Goal: Task Accomplishment & Management: Manage account settings

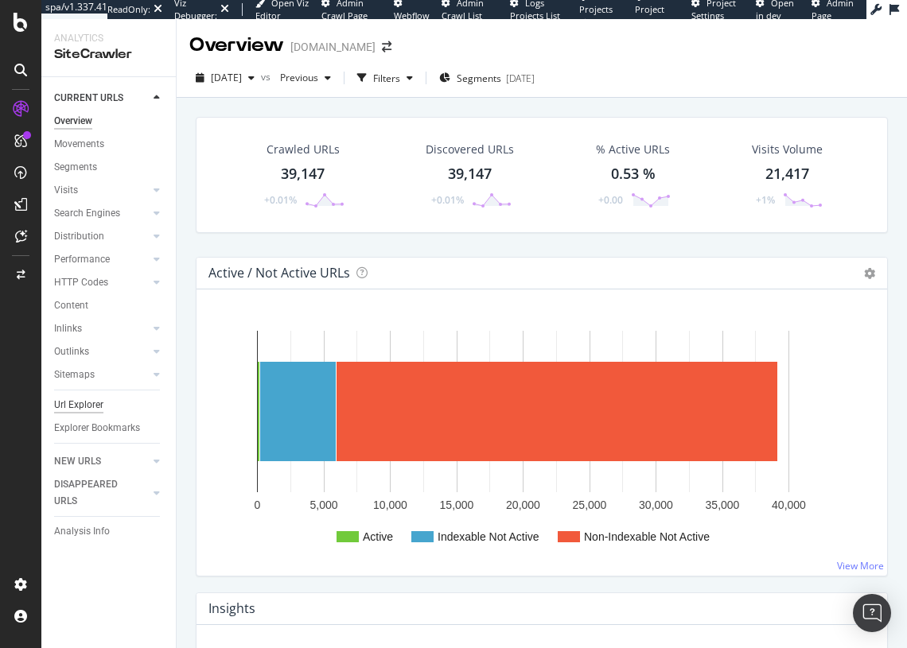
click at [85, 407] on div "Url Explorer" at bounding box center [78, 405] width 49 height 17
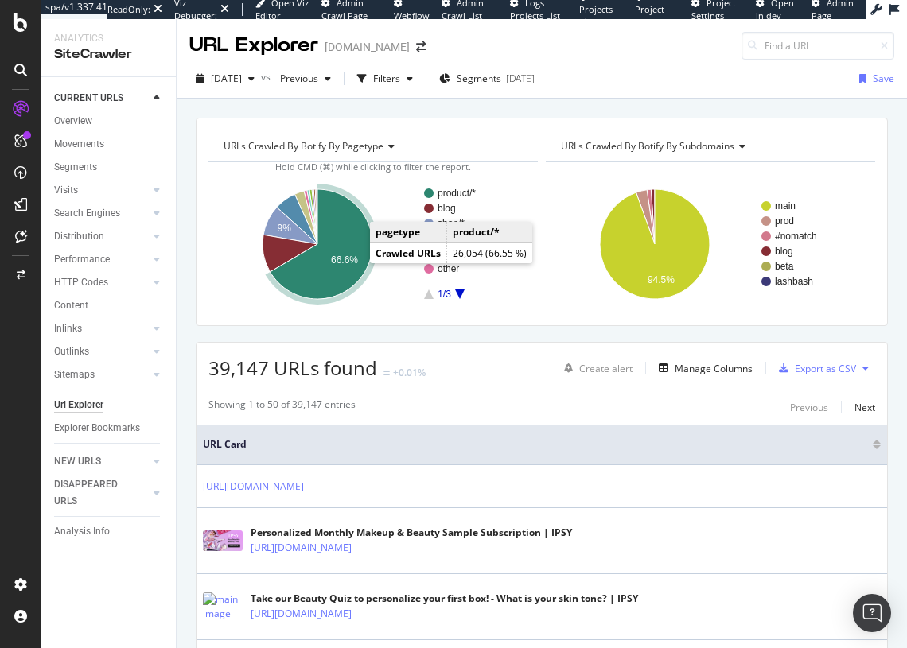
click at [325, 244] on icon "A chart." at bounding box center [321, 244] width 103 height 110
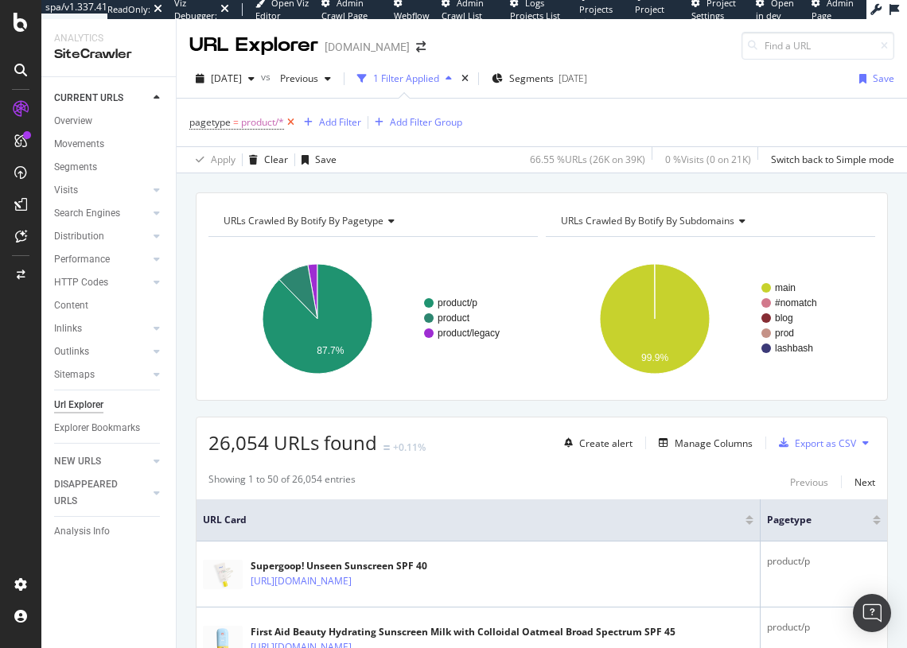
click at [291, 122] on icon at bounding box center [291, 123] width 14 height 16
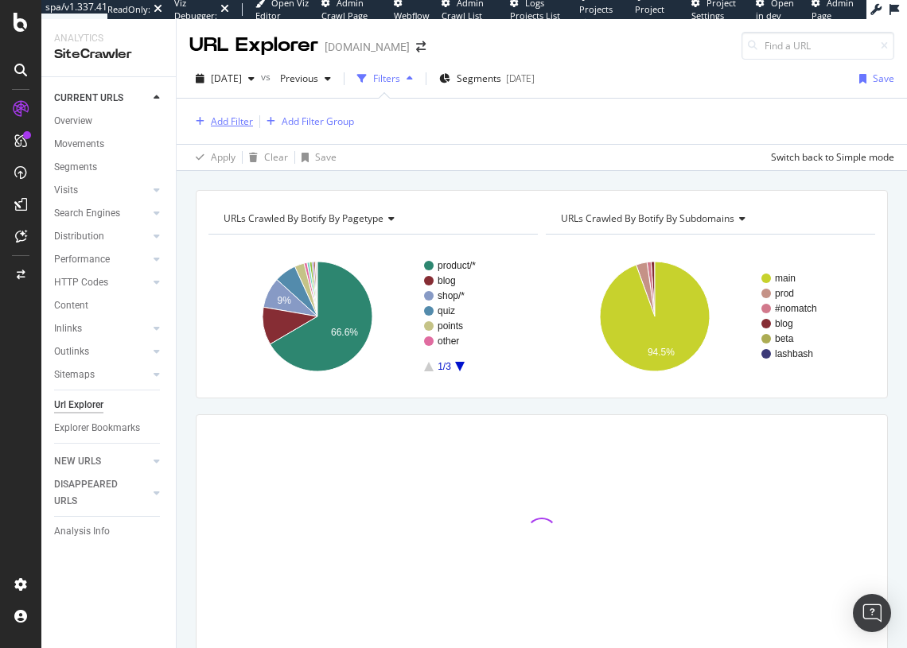
click at [231, 124] on div "Add Filter" at bounding box center [232, 122] width 42 height 14
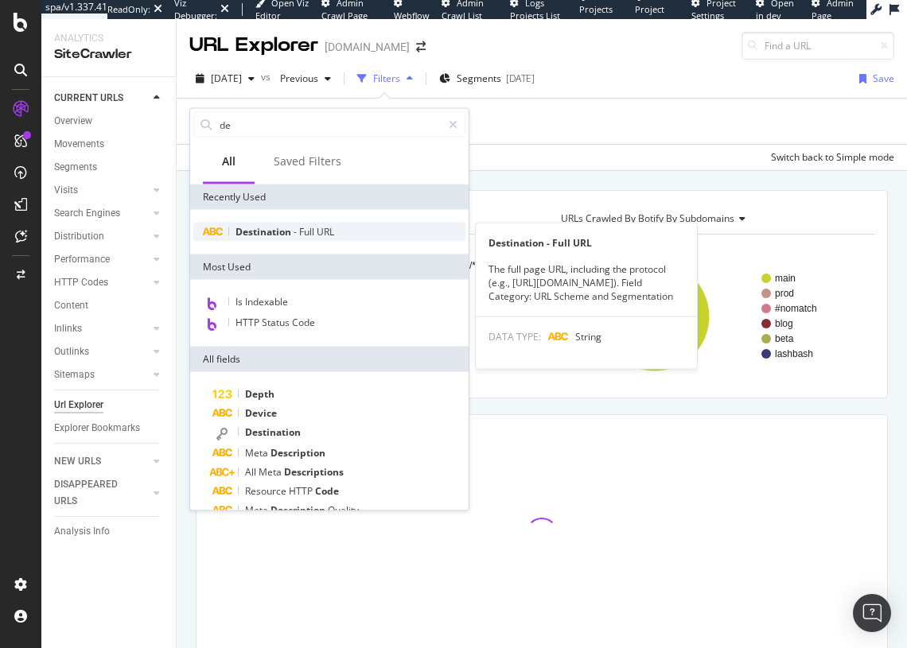
type input "de"
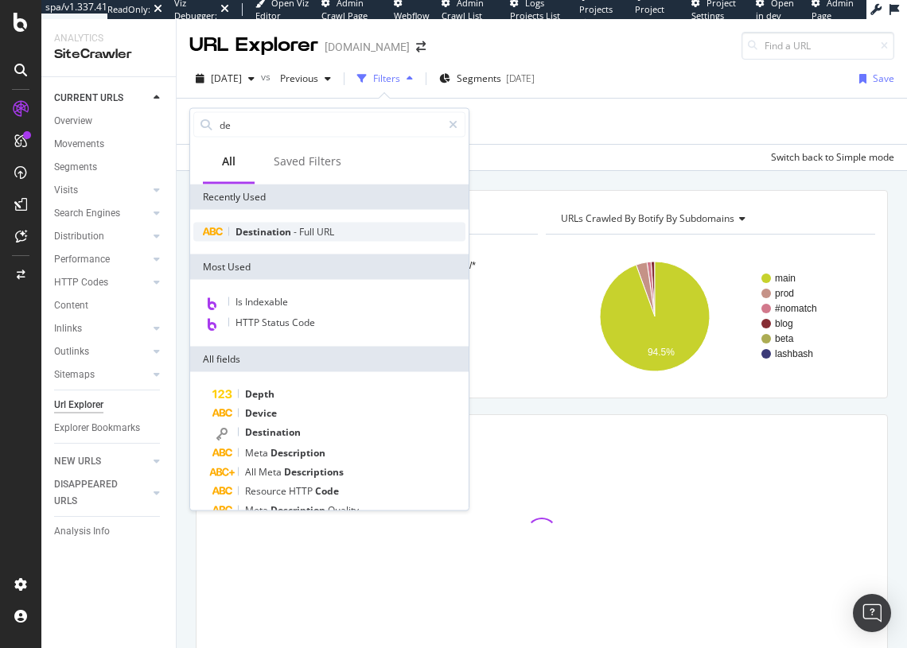
click at [282, 228] on span "Destination" at bounding box center [264, 232] width 58 height 14
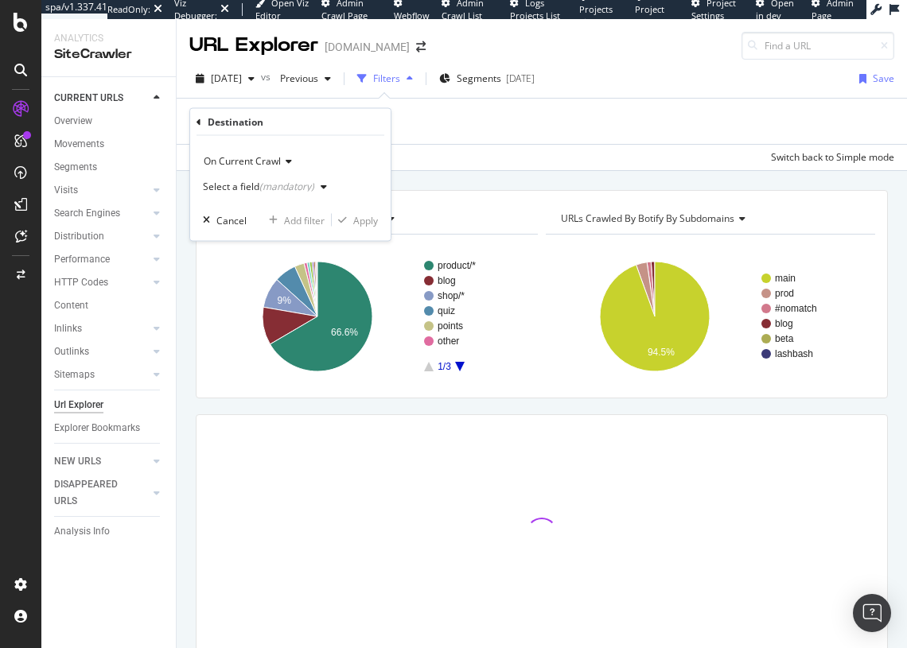
click at [257, 180] on div "Select a field (mandatory)" at bounding box center [268, 187] width 130 height 24
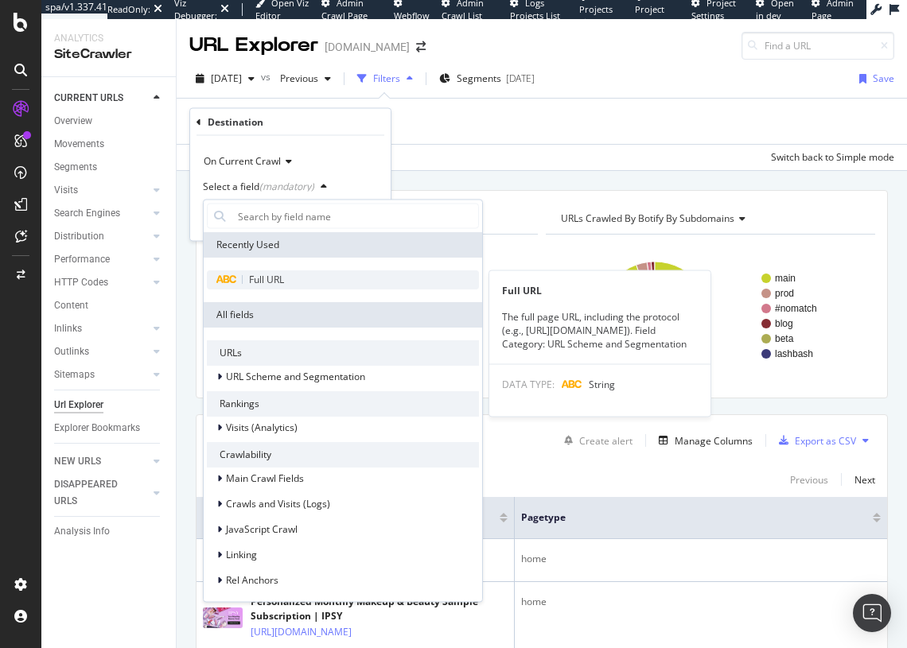
click at [269, 288] on div "Full URL" at bounding box center [343, 279] width 272 height 19
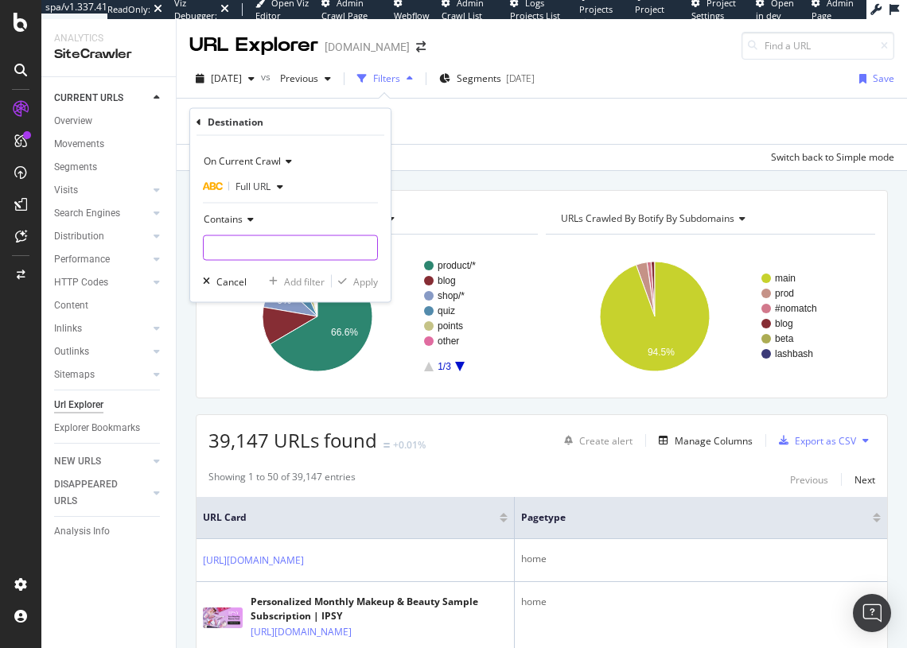
click at [258, 243] on input "text" at bounding box center [290, 247] width 173 height 25
type input "variant"
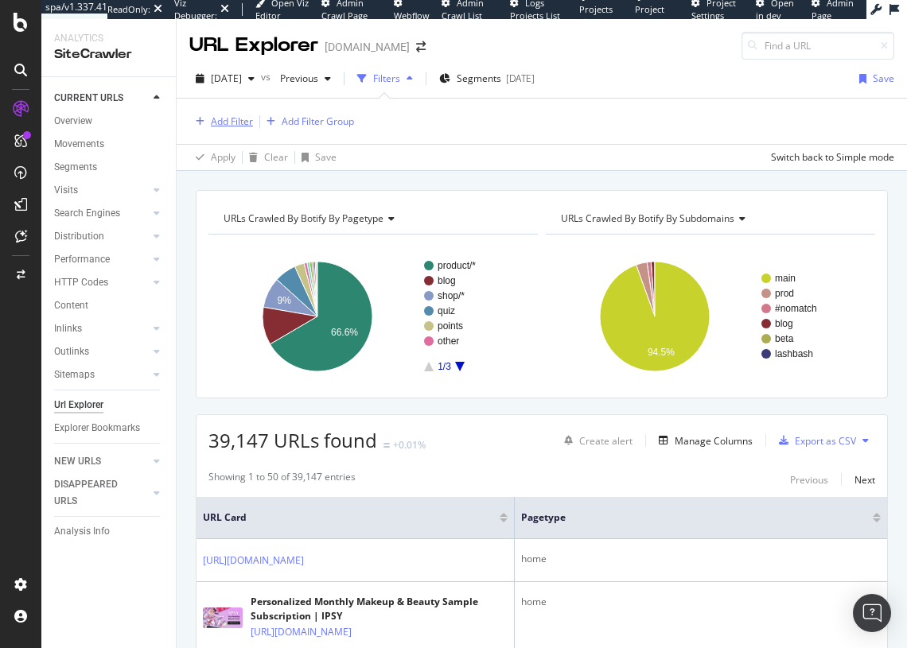
click at [239, 127] on div "Add Filter" at bounding box center [232, 122] width 42 height 14
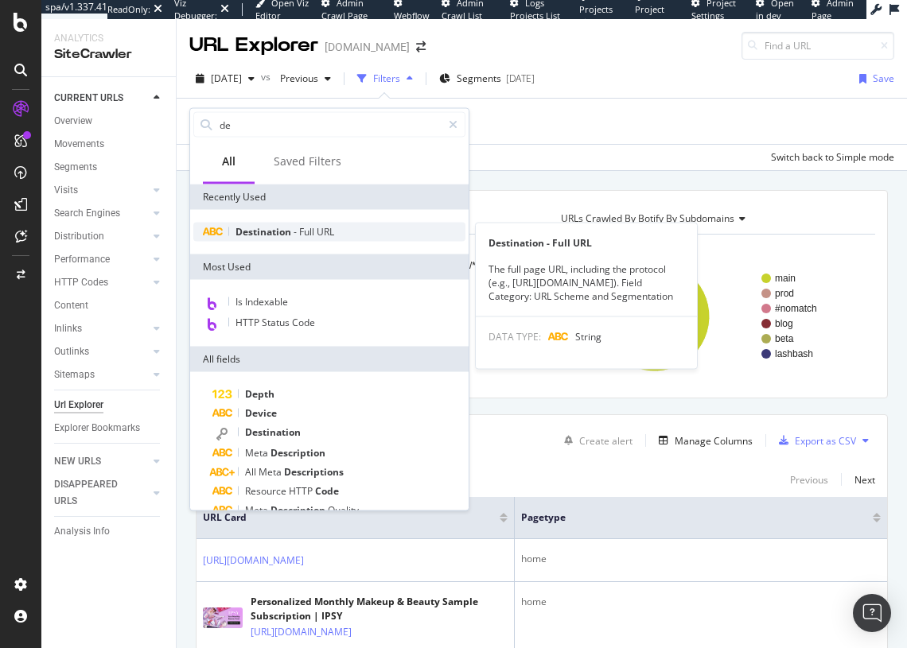
click at [260, 232] on span "Destination" at bounding box center [264, 232] width 58 height 14
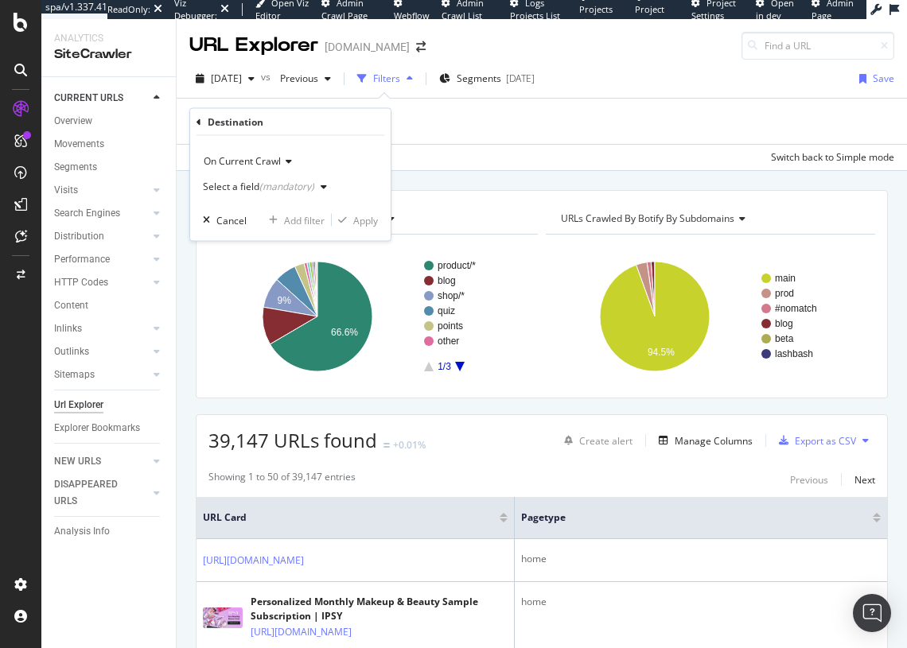
click at [255, 182] on div "Select a field (mandatory)" at bounding box center [258, 187] width 111 height 10
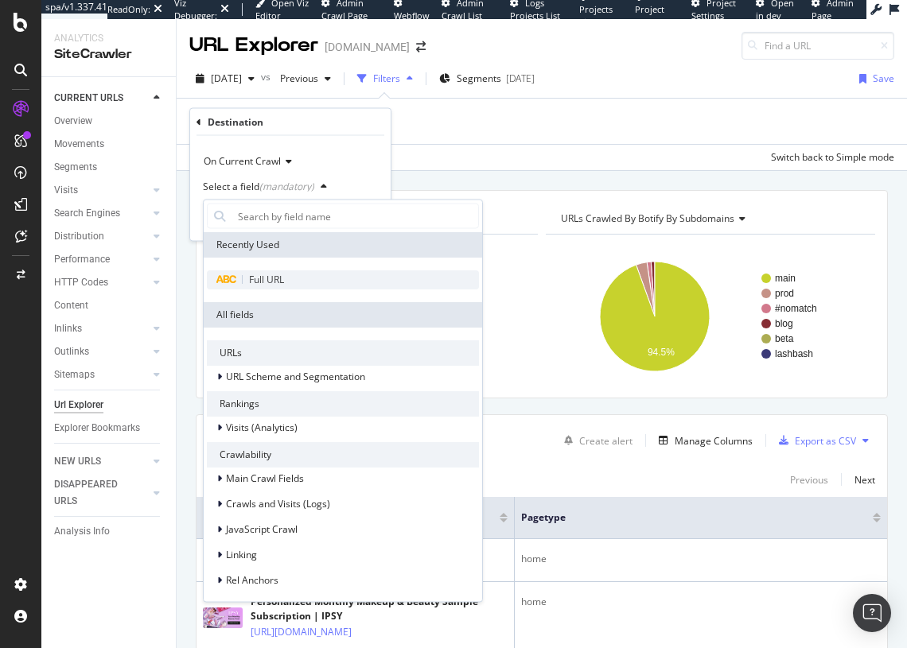
click at [255, 275] on span "Full URL" at bounding box center [266, 280] width 35 height 14
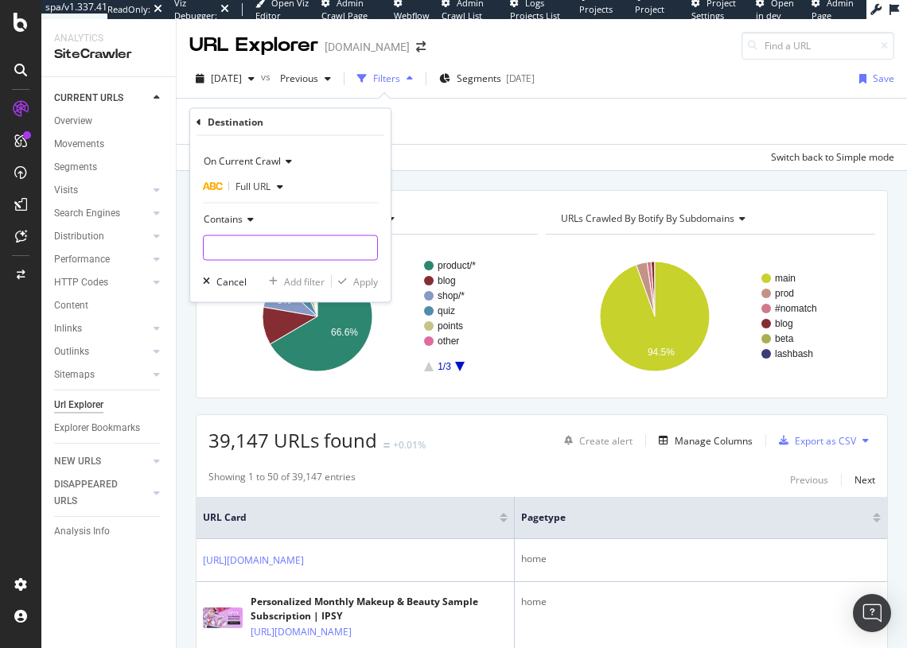
click at [255, 248] on input "text" at bounding box center [290, 247] width 173 height 25
type input "variant"
click at [351, 279] on div "button" at bounding box center [342, 282] width 21 height 10
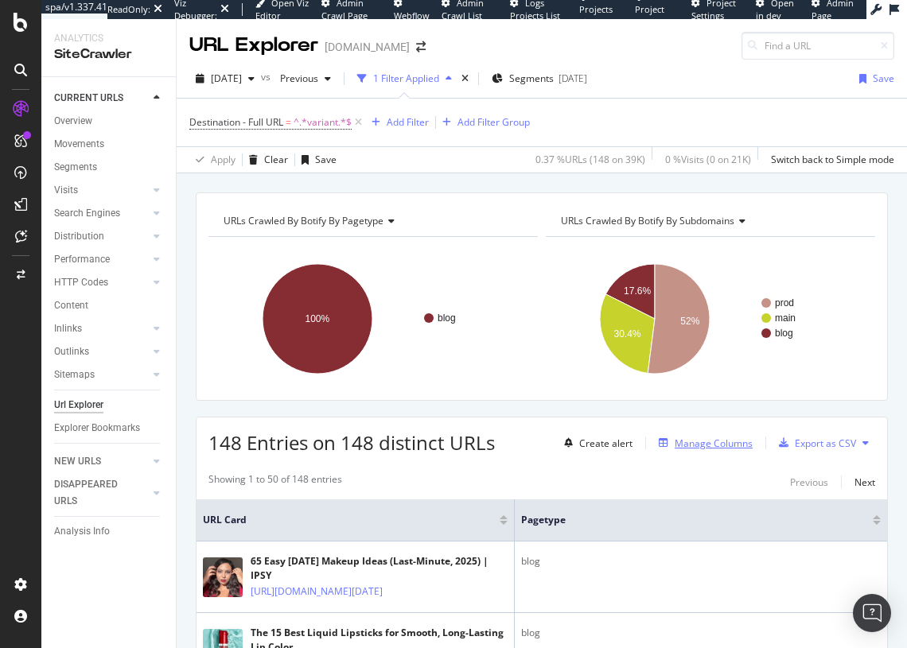
click at [731, 438] on div "Manage Columns" at bounding box center [714, 444] width 78 height 14
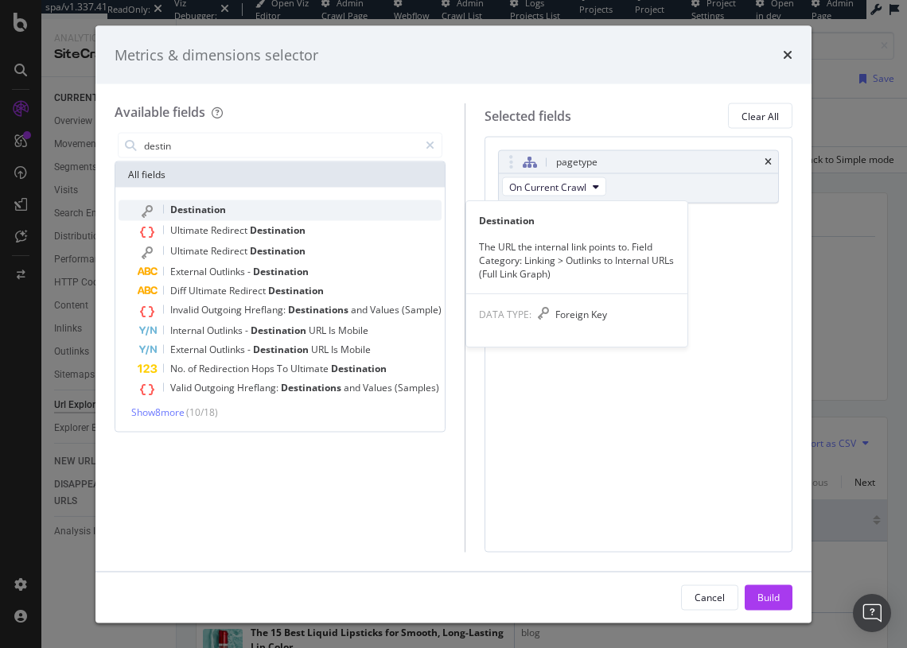
type input "destin"
click at [398, 208] on div "Destination" at bounding box center [290, 210] width 304 height 21
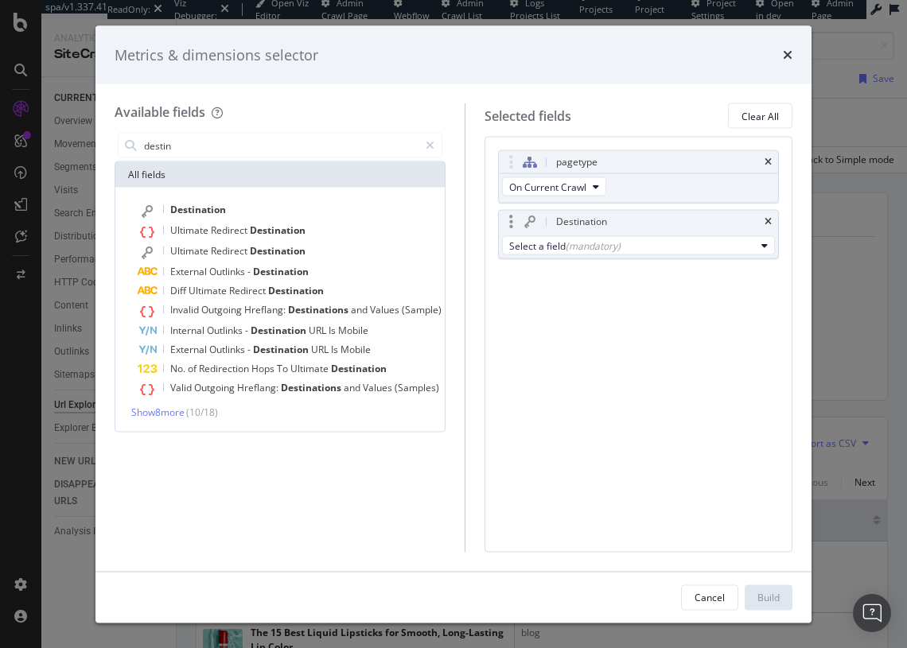
click at [698, 258] on div "Destination Select a field (mandatory)" at bounding box center [638, 234] width 281 height 49
click at [697, 250] on div "Select a field (mandatory)" at bounding box center [632, 246] width 246 height 14
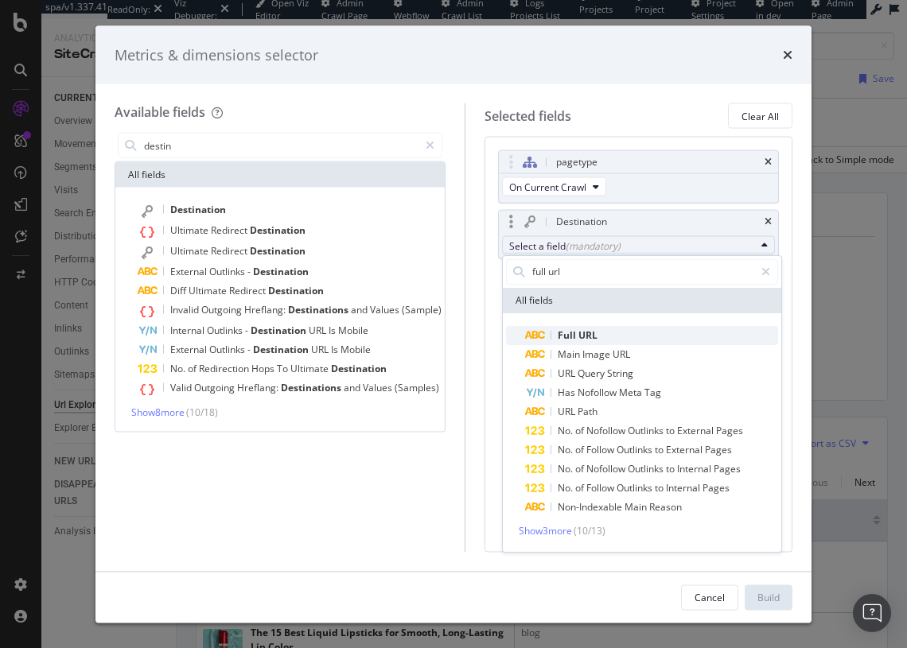
type input "full url"
click at [695, 333] on span "Full URL" at bounding box center [651, 335] width 253 height 19
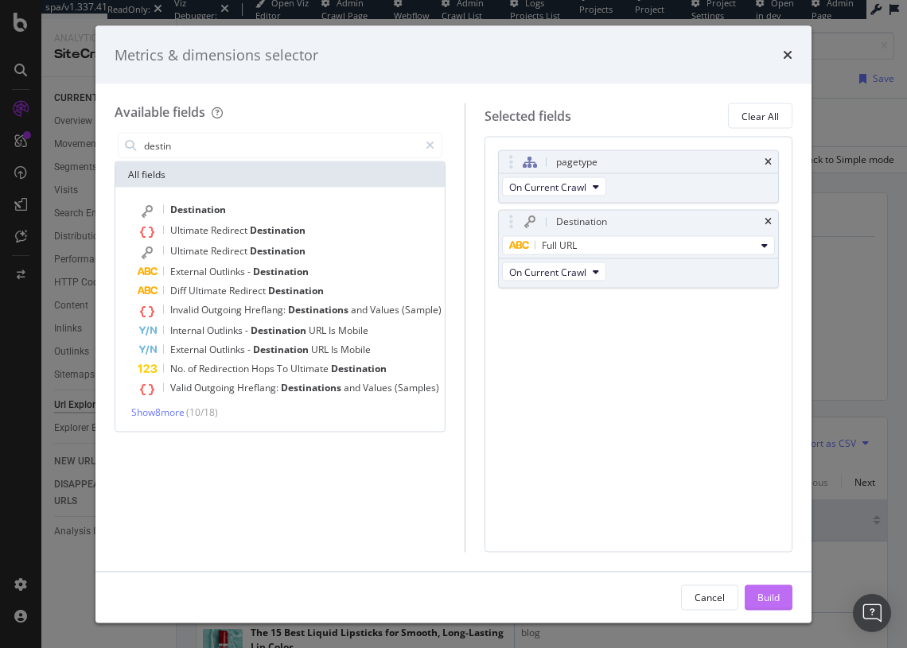
click at [765, 585] on button "Build" at bounding box center [769, 597] width 48 height 25
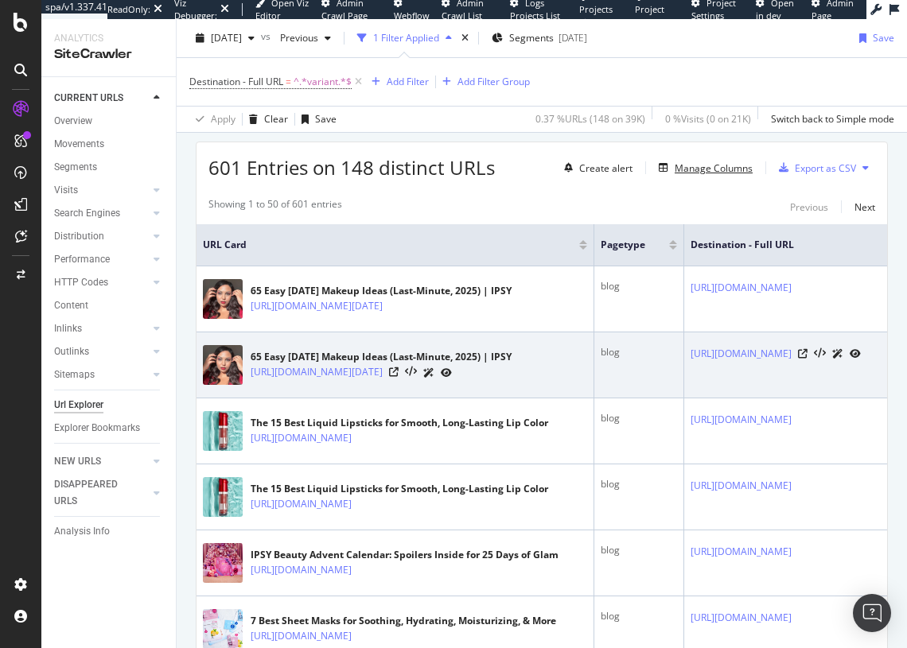
scroll to position [282, 0]
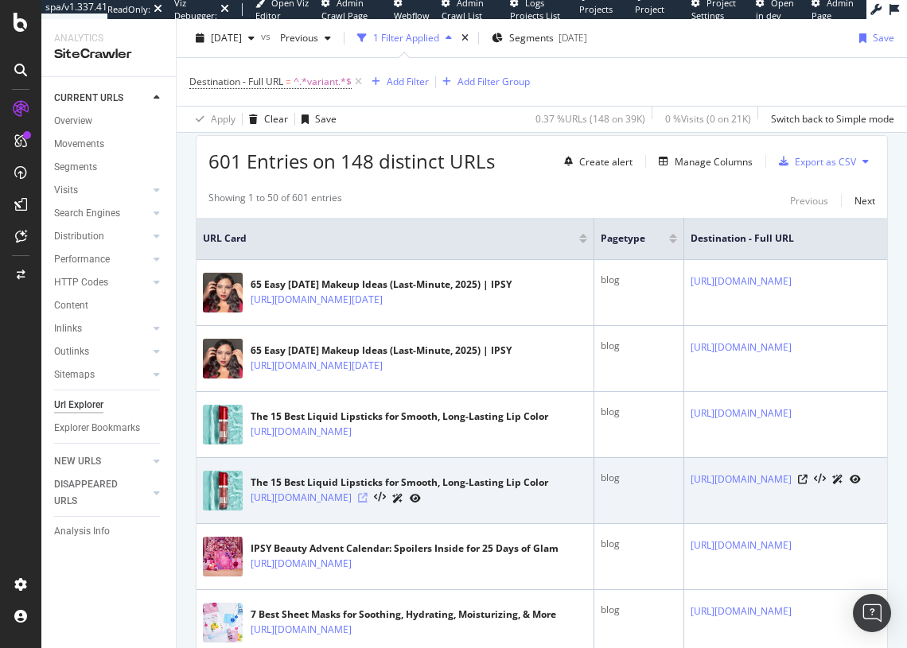
click at [368, 497] on icon at bounding box center [363, 498] width 10 height 10
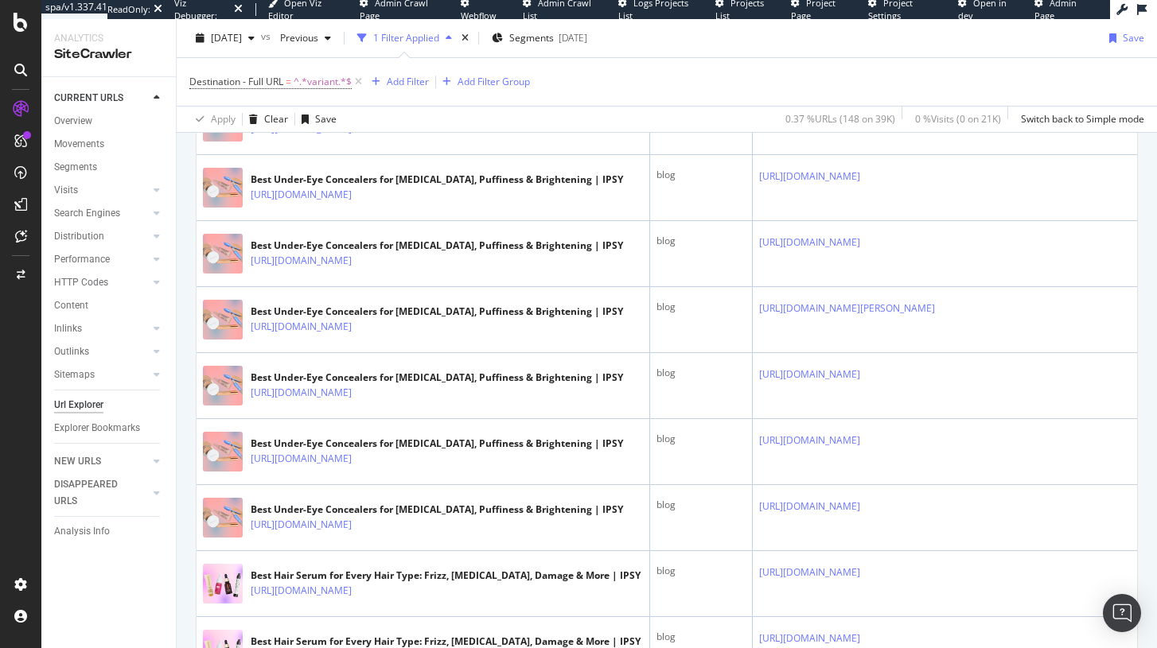
scroll to position [2561, 0]
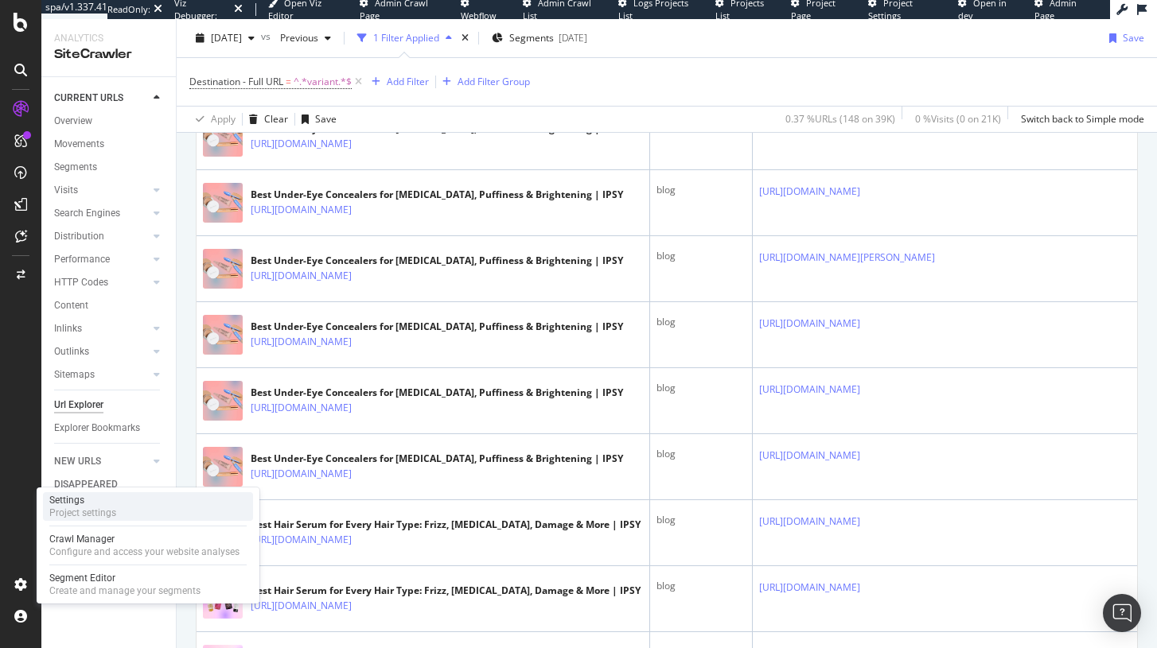
click at [88, 503] on div "Settings" at bounding box center [82, 500] width 67 height 13
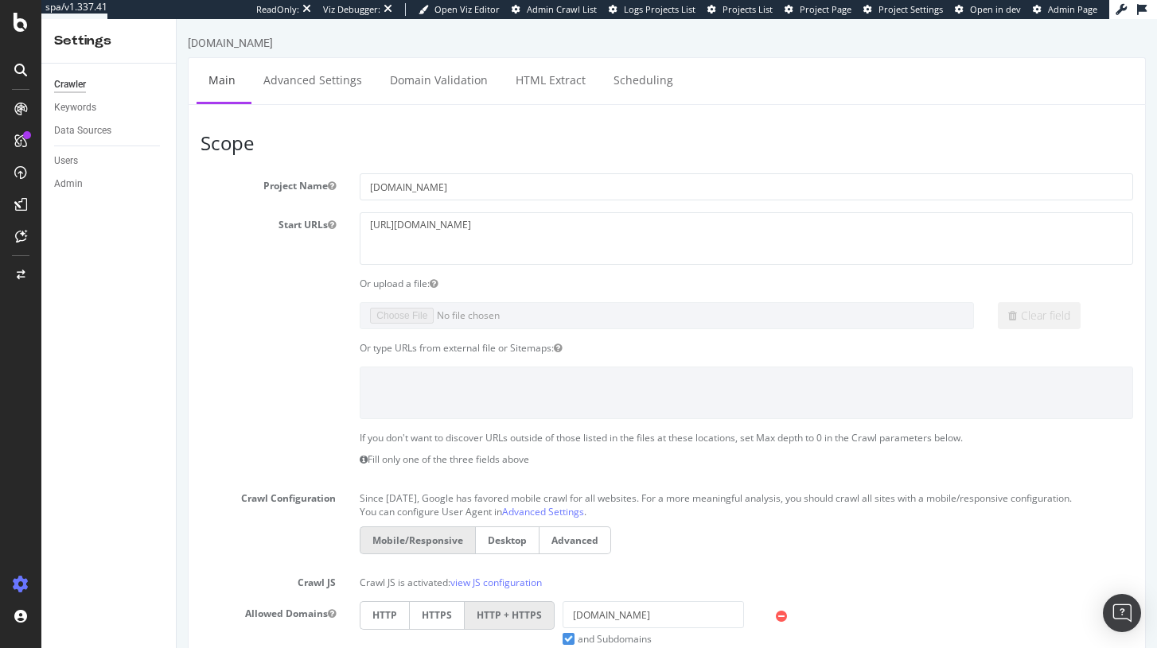
click at [311, 94] on link "Advanced Settings" at bounding box center [312, 80] width 123 height 44
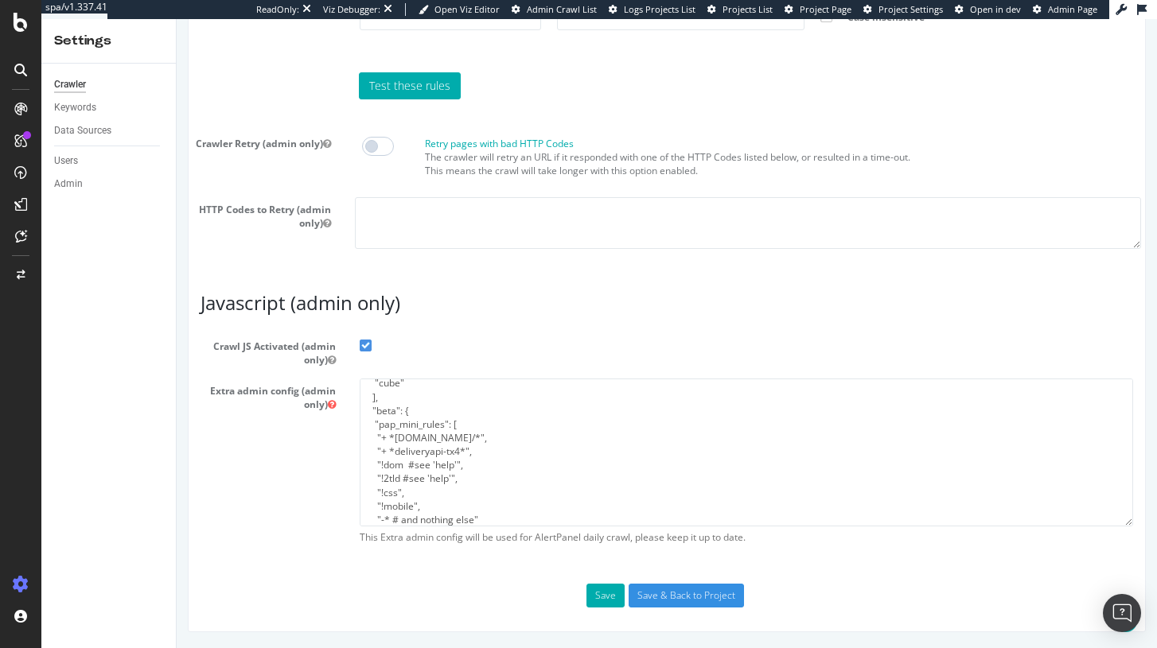
scroll to position [41, 0]
click at [418, 435] on textarea "{ "flags": [ "cube" ], "beta": { "pap_mini_rules": [ "+ *[DOMAIN_NAME]/*", "+ *…" at bounding box center [746, 452] width 773 height 147
click at [425, 445] on textarea "{ "flags": [ "cube" ], "beta": { "pap_mini_rules": [ "+ *[DOMAIN_NAME]/*", "+ *…" at bounding box center [746, 452] width 773 height 147
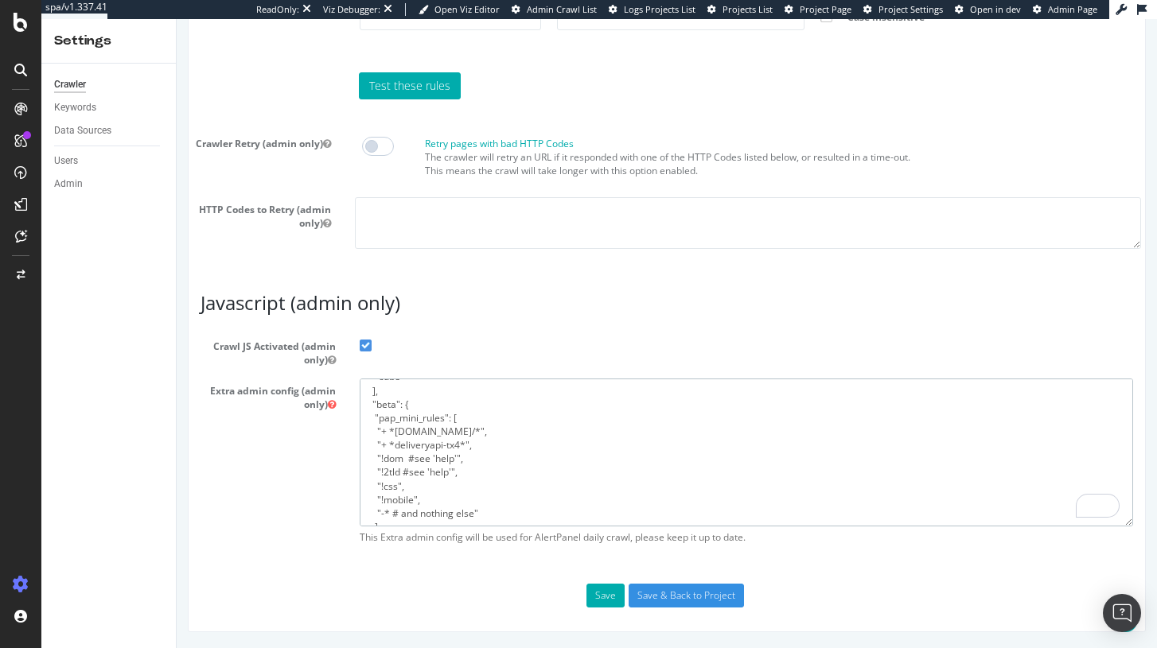
click at [425, 445] on textarea "{ "flags": [ "cube" ], "beta": { "pap_mini_rules": [ "+ *[DOMAIN_NAME]/*", "+ *…" at bounding box center [746, 452] width 773 height 147
click at [444, 433] on textarea "{ "flags": [ "cube" ], "beta": { "pap_mini_rules": [ "+ *[DOMAIN_NAME]/*", "+ *…" at bounding box center [746, 452] width 773 height 147
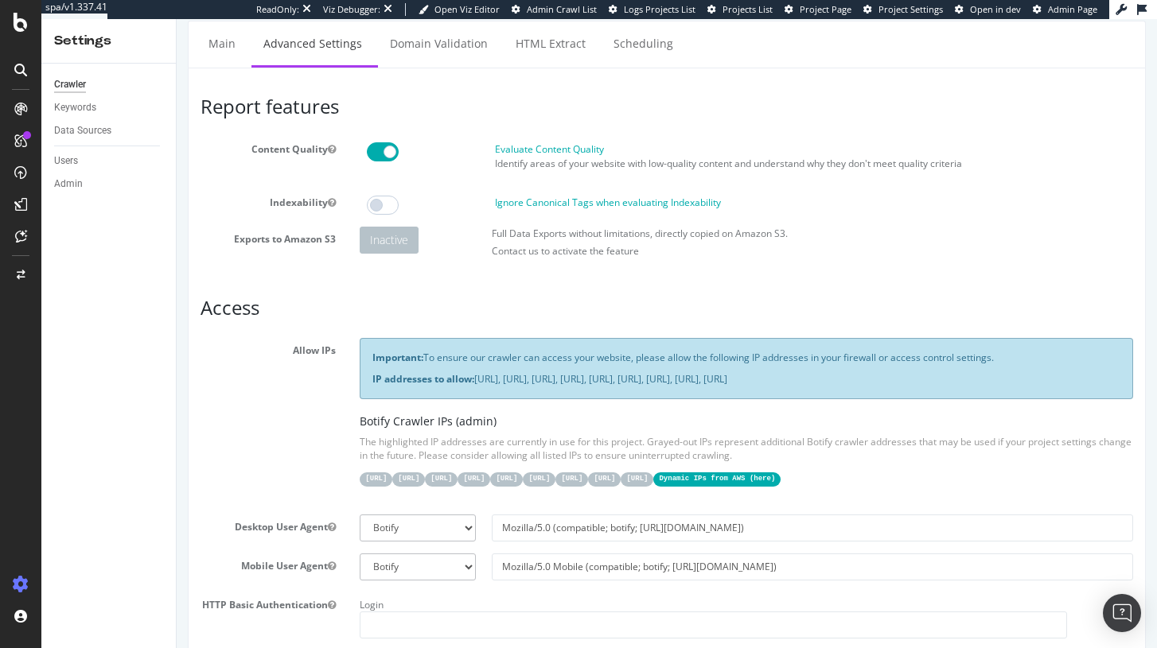
scroll to position [0, 0]
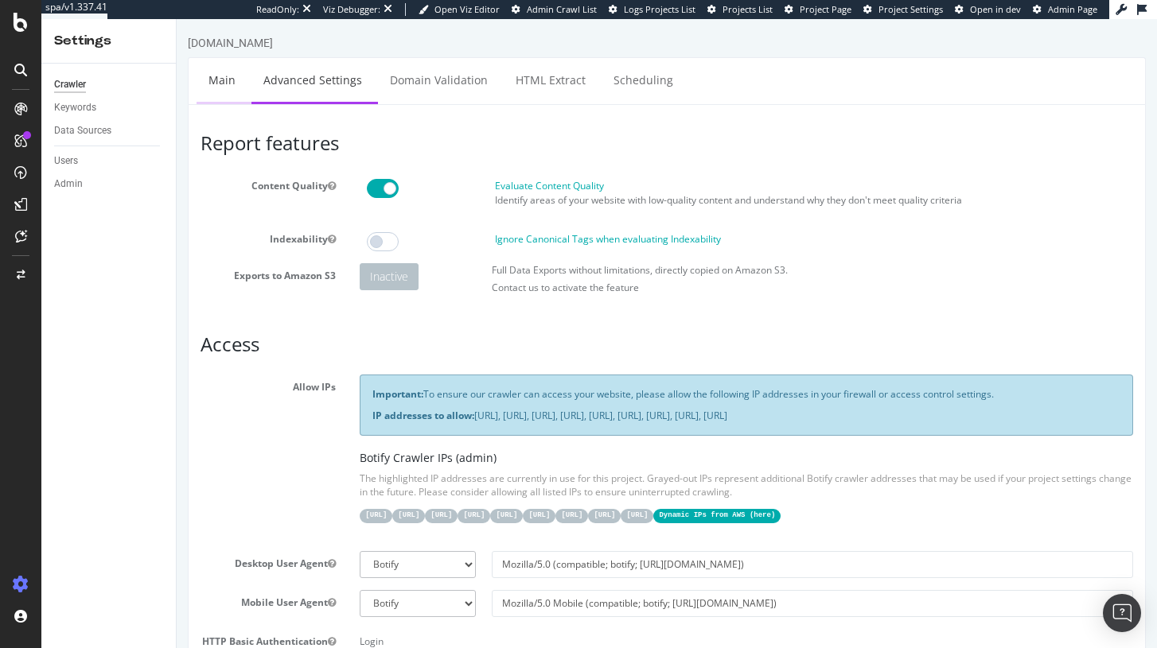
click at [226, 80] on link "Main" at bounding box center [221, 80] width 51 height 44
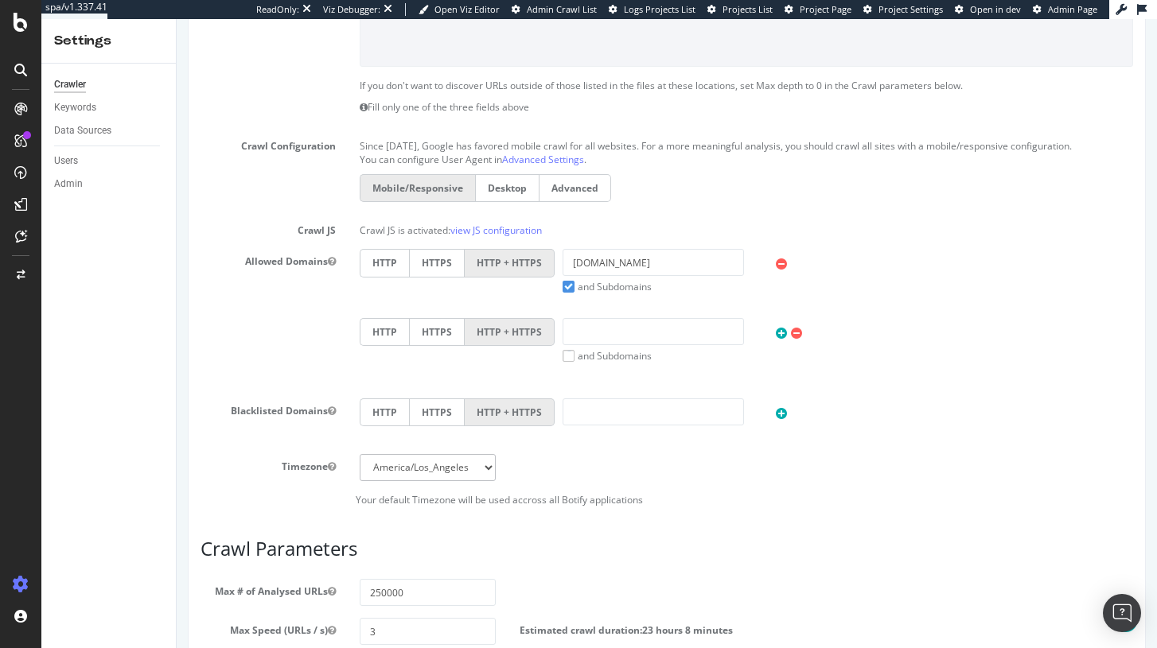
scroll to position [353, 0]
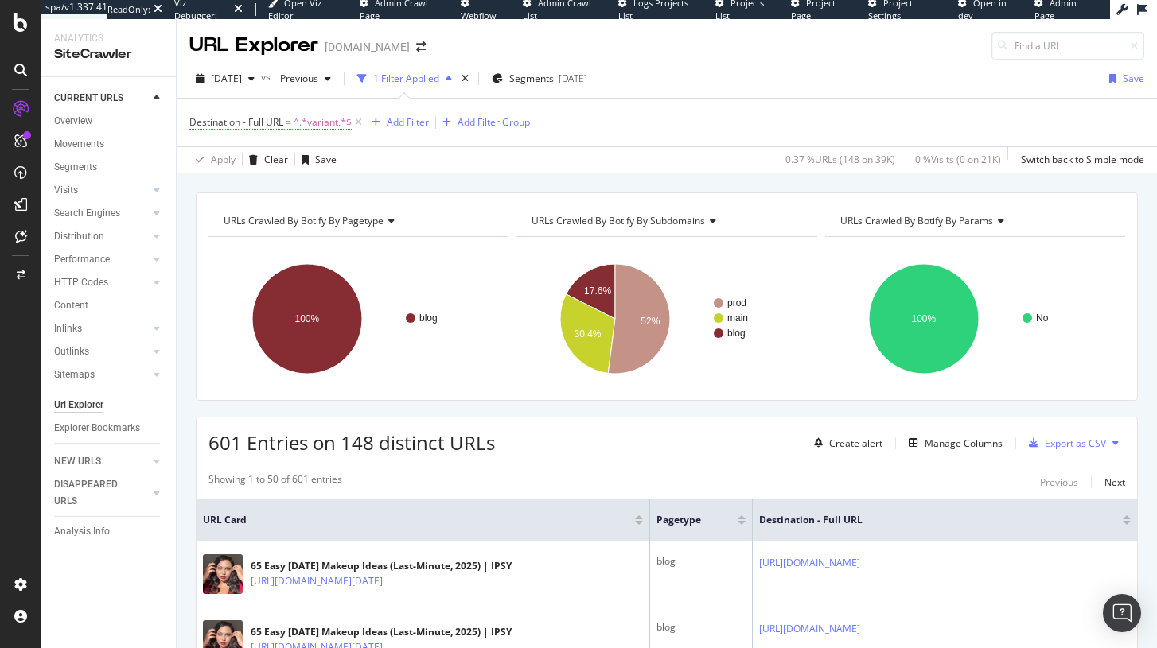
click at [335, 125] on span "^.*variant.*$" at bounding box center [323, 122] width 58 height 22
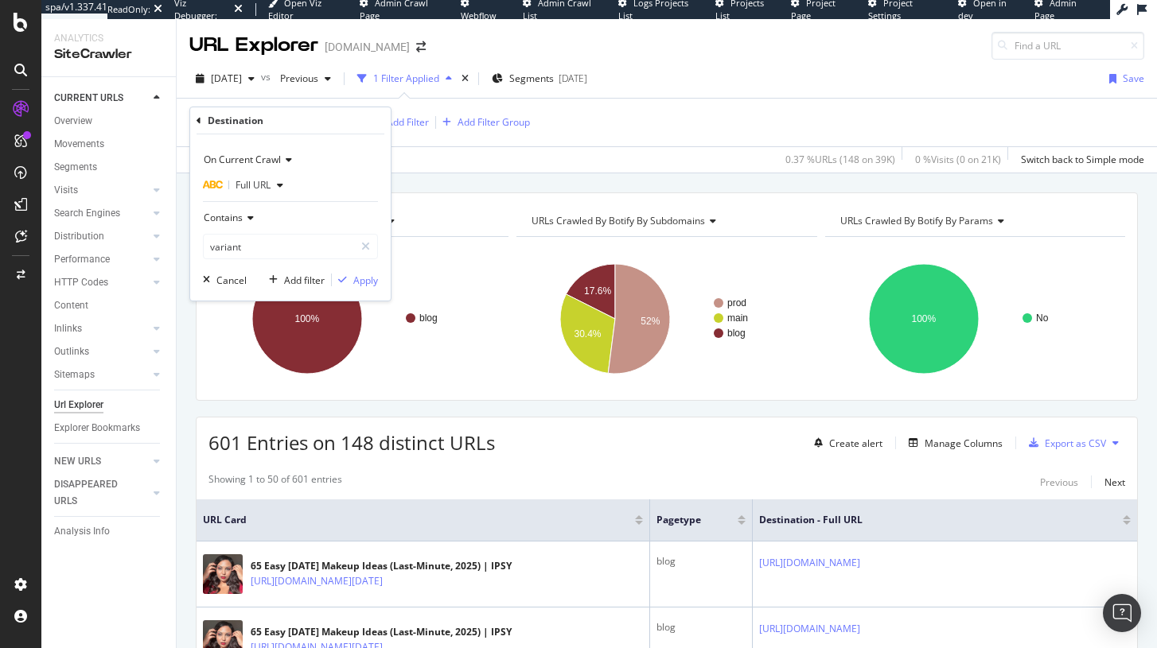
click at [477, 163] on div "Apply Clear Save 0.37 % URLs ( 148 on 39K ) 0 % Visits ( 0 on 21K ) Switch back…" at bounding box center [667, 159] width 980 height 26
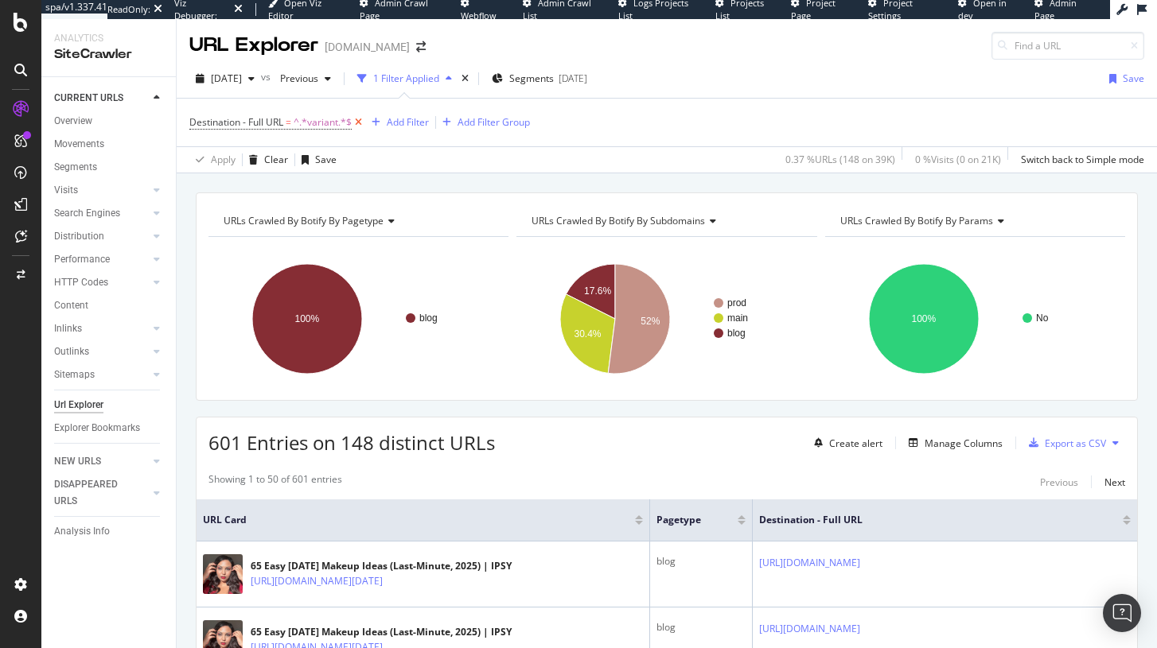
click at [355, 122] on icon at bounding box center [359, 123] width 14 height 16
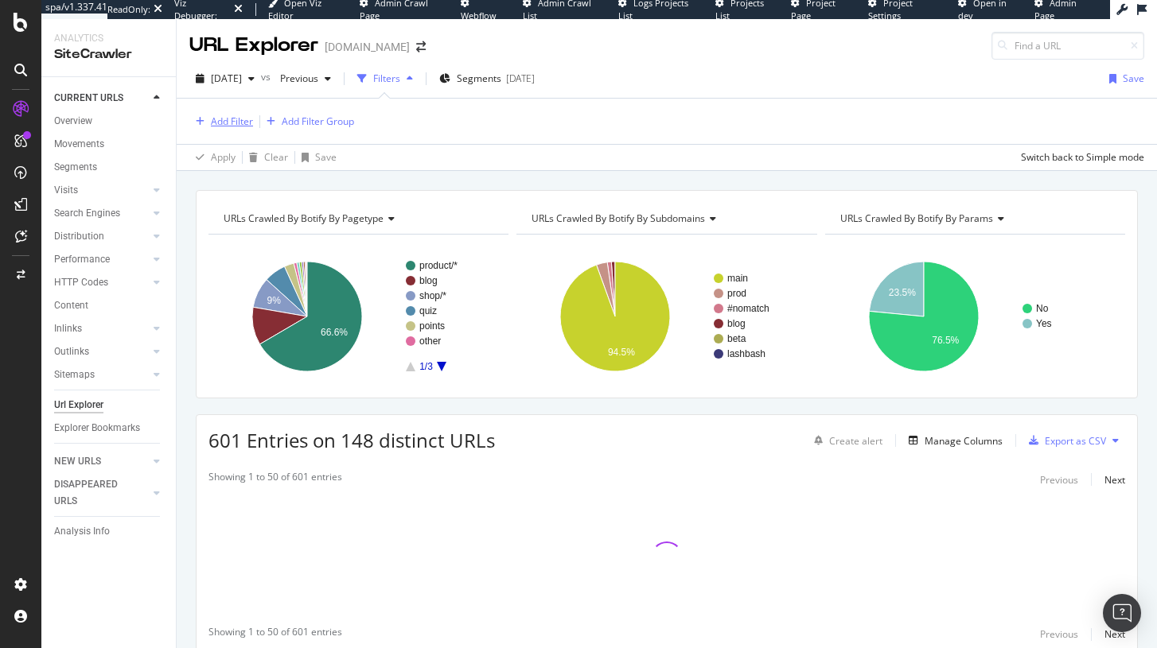
click at [235, 124] on div "Add Filter" at bounding box center [232, 122] width 42 height 14
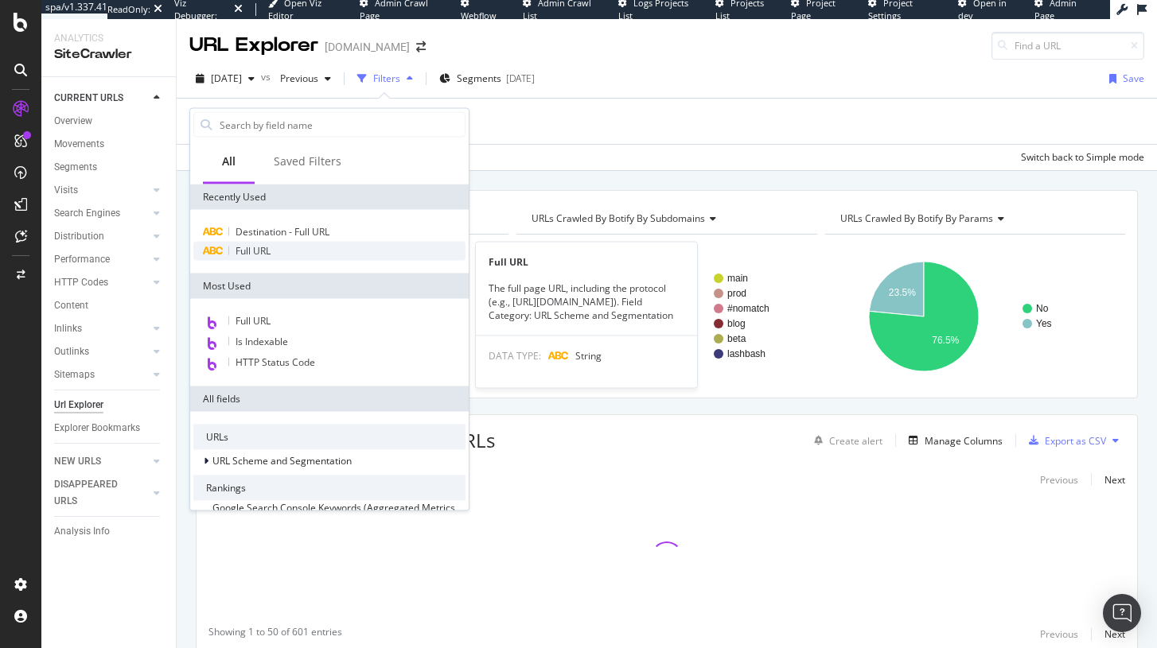
click at [252, 251] on span "Full URL" at bounding box center [252, 251] width 35 height 14
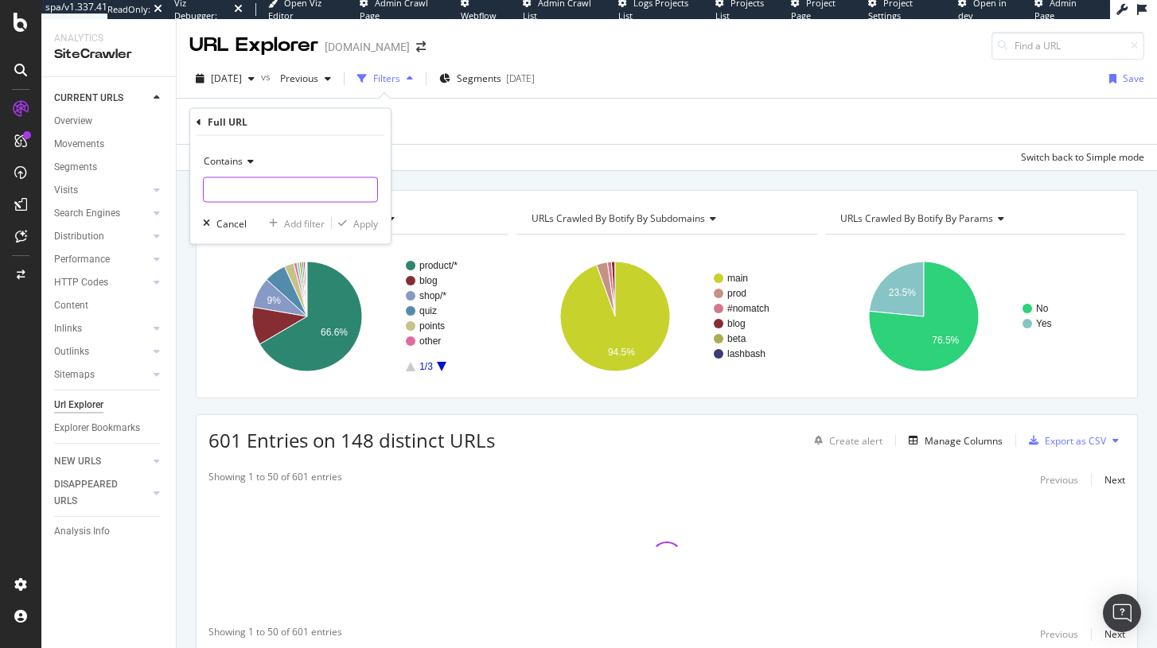
click at [270, 191] on input "text" at bounding box center [290, 189] width 173 height 25
type input "/shop/"
click at [350, 221] on div "button" at bounding box center [342, 224] width 21 height 10
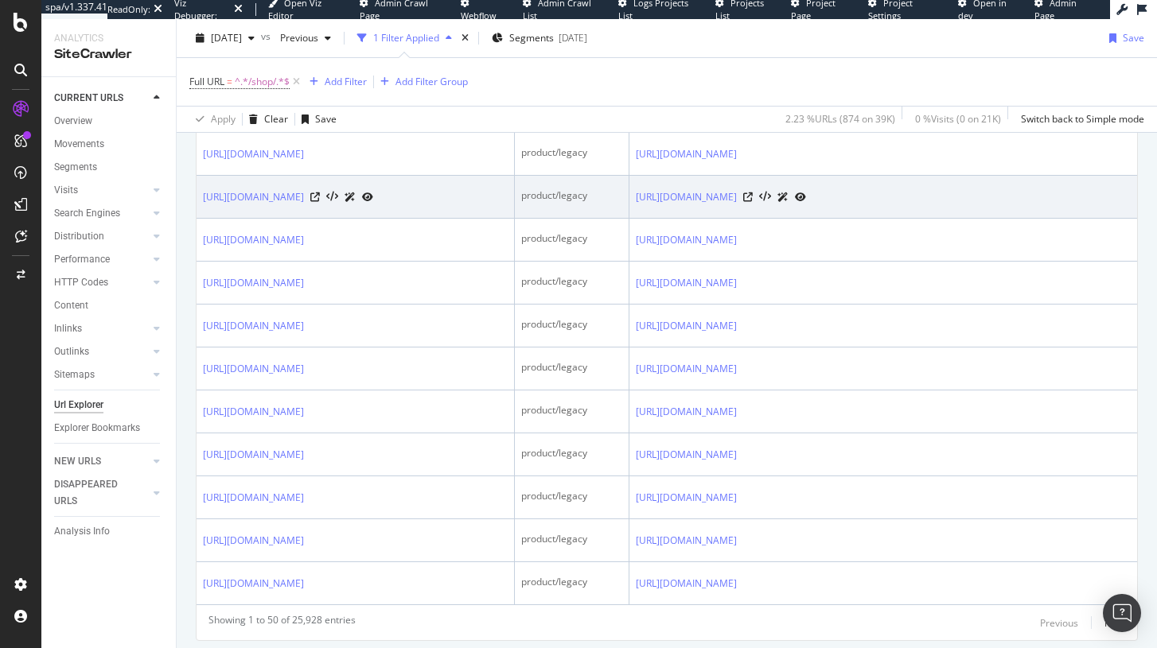
scroll to position [2115, 0]
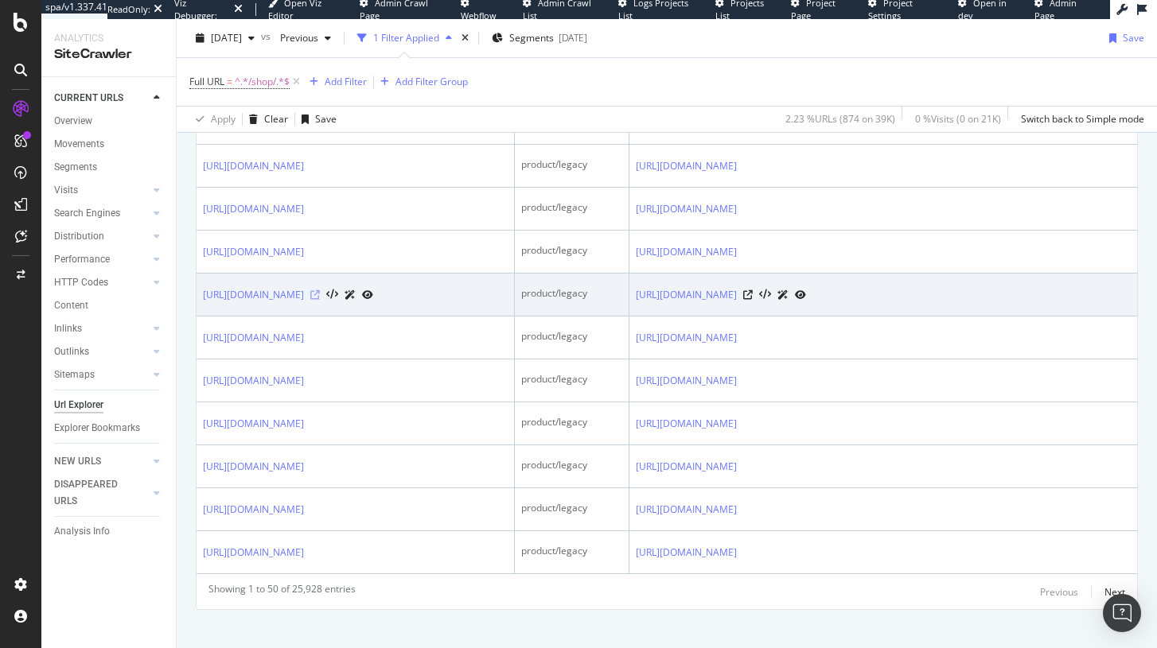
click at [320, 300] on icon at bounding box center [315, 295] width 10 height 10
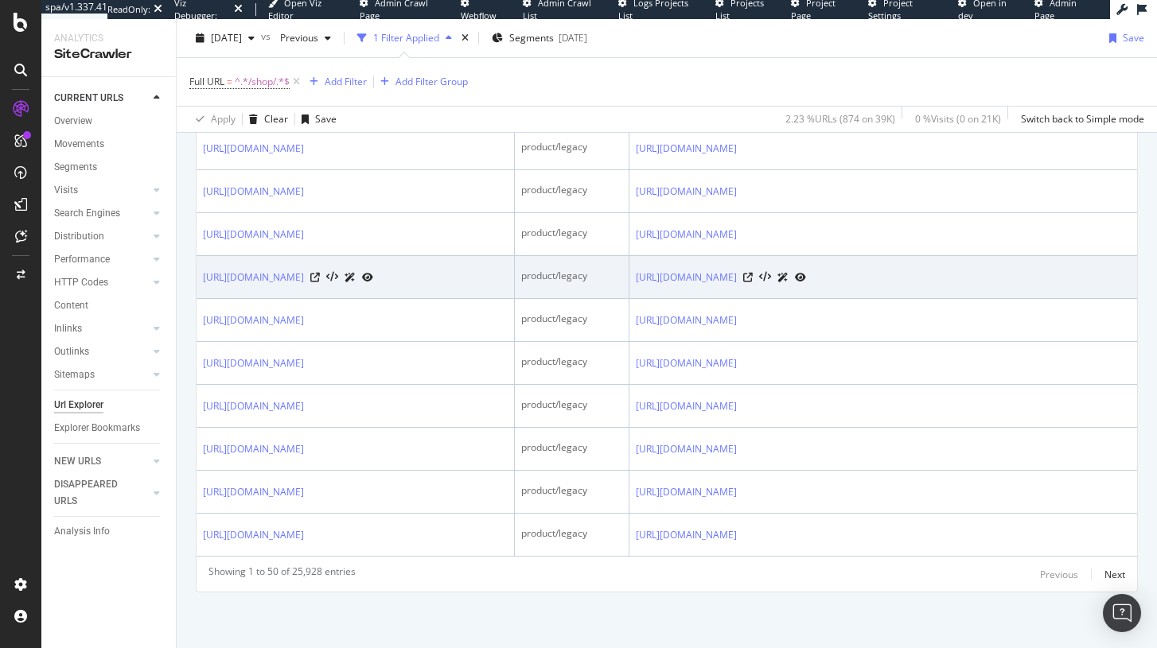
scroll to position [2390, 0]
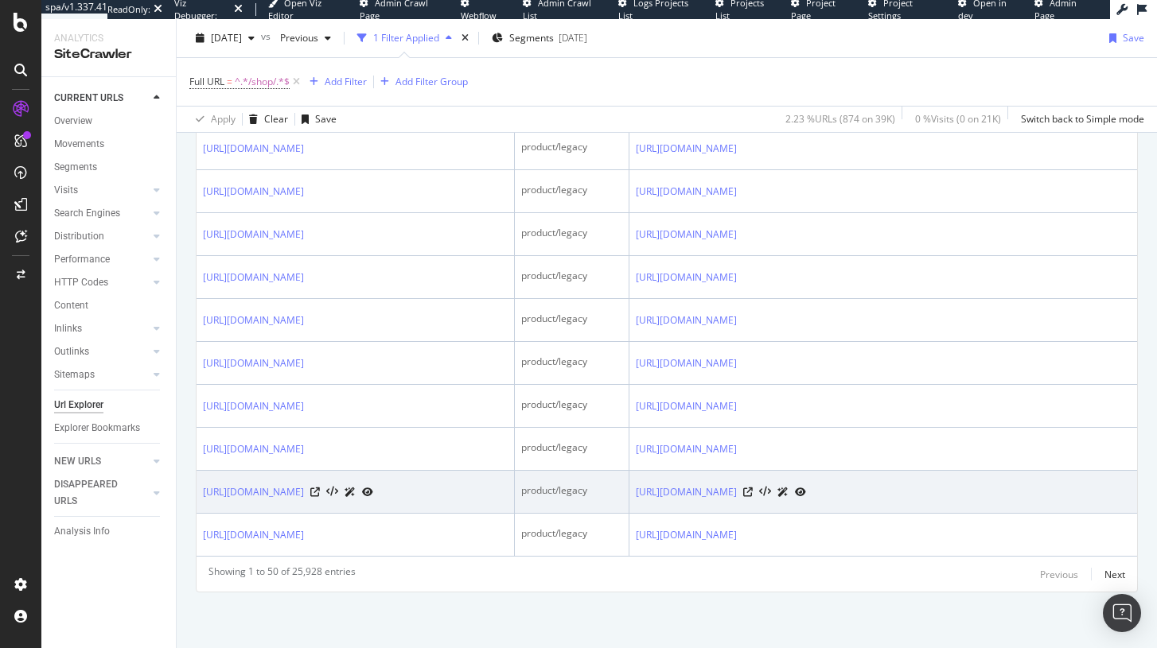
click at [356, 488] on icon at bounding box center [349, 493] width 11 height 10
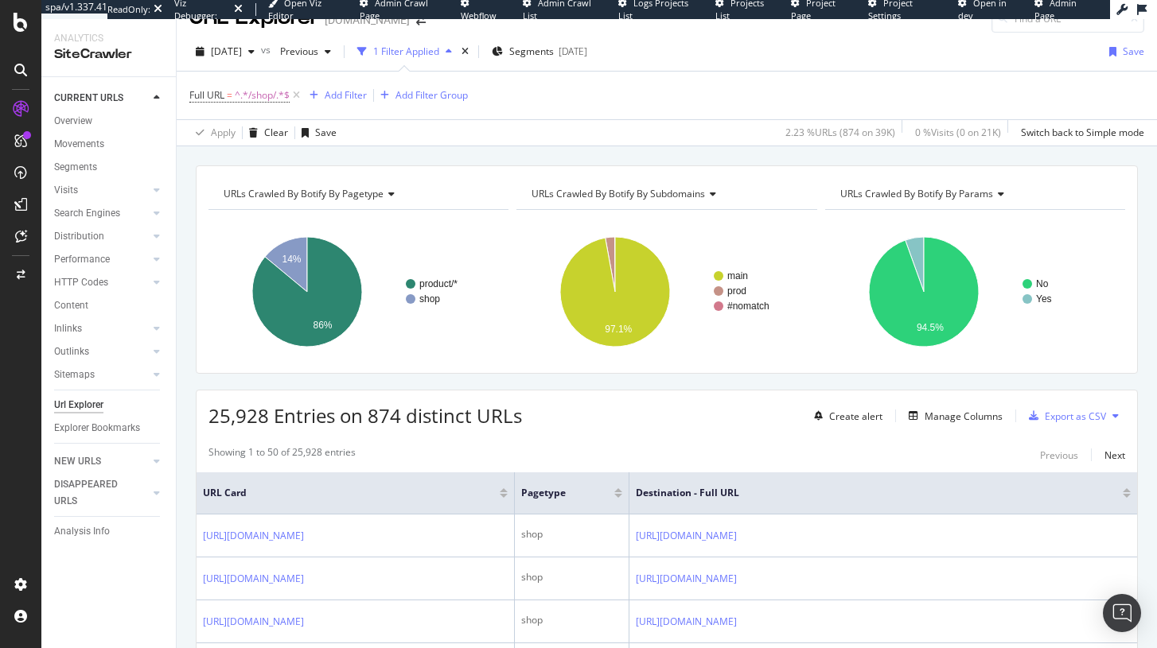
scroll to position [0, 0]
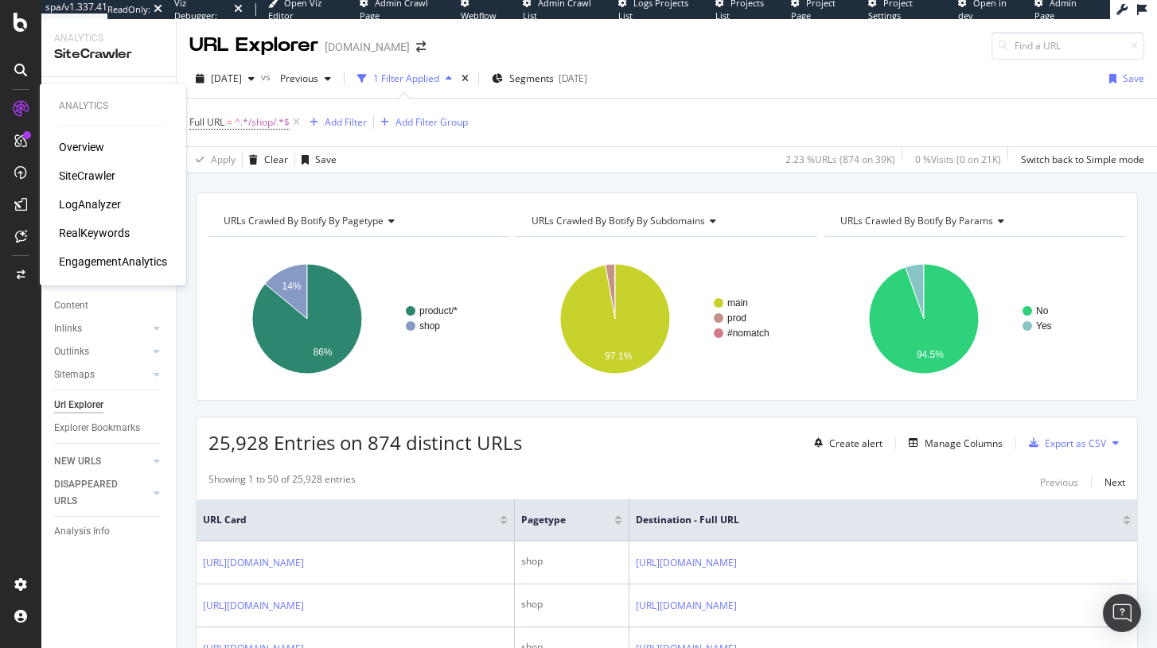
click at [88, 164] on div "Overview SiteCrawler LogAnalyzer RealKeywords EngagementAnalytics" at bounding box center [113, 204] width 108 height 130
click at [88, 171] on div "SiteCrawler" at bounding box center [87, 176] width 56 height 16
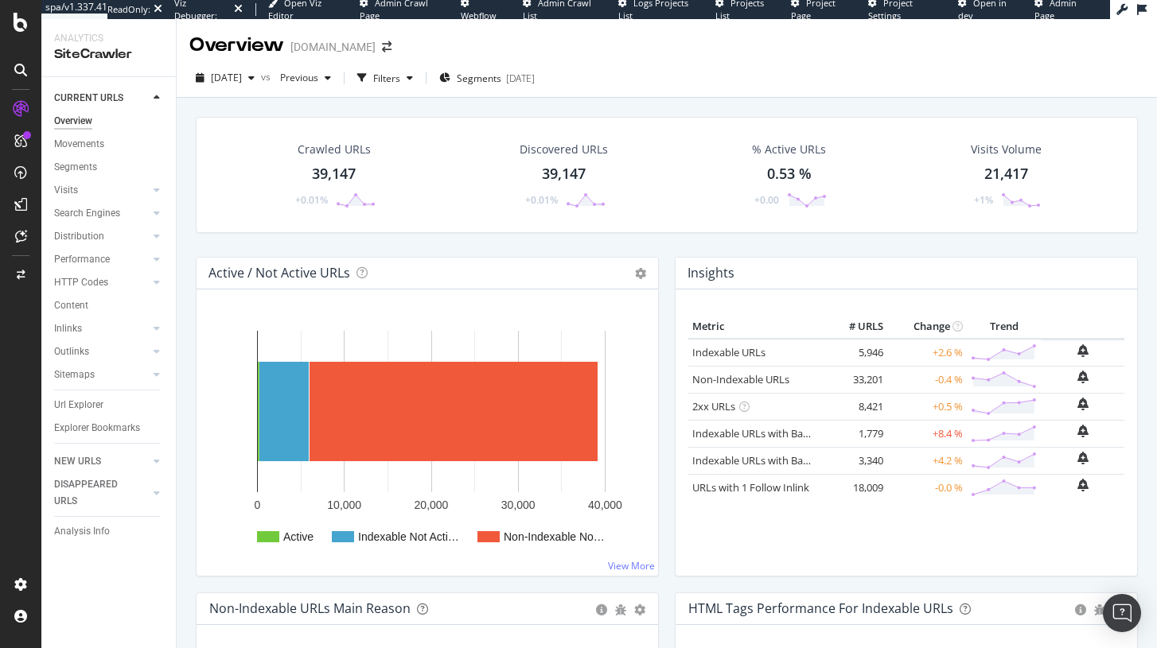
click at [299, 41] on div "[DOMAIN_NAME]" at bounding box center [332, 47] width 85 height 16
click at [242, 75] on span "[DATE]" at bounding box center [226, 78] width 31 height 14
click at [488, 155] on div "Discovered URLs 39,147 +0.01%" at bounding box center [564, 175] width 232 height 83
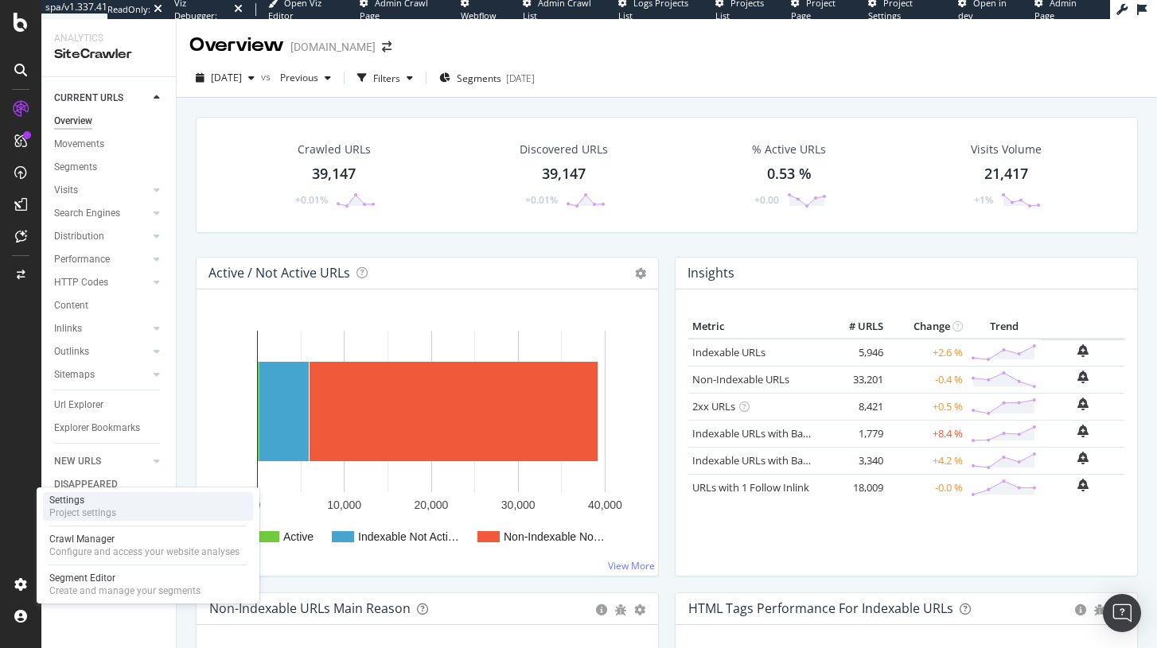
click at [123, 511] on div "Settings Project settings" at bounding box center [148, 506] width 210 height 29
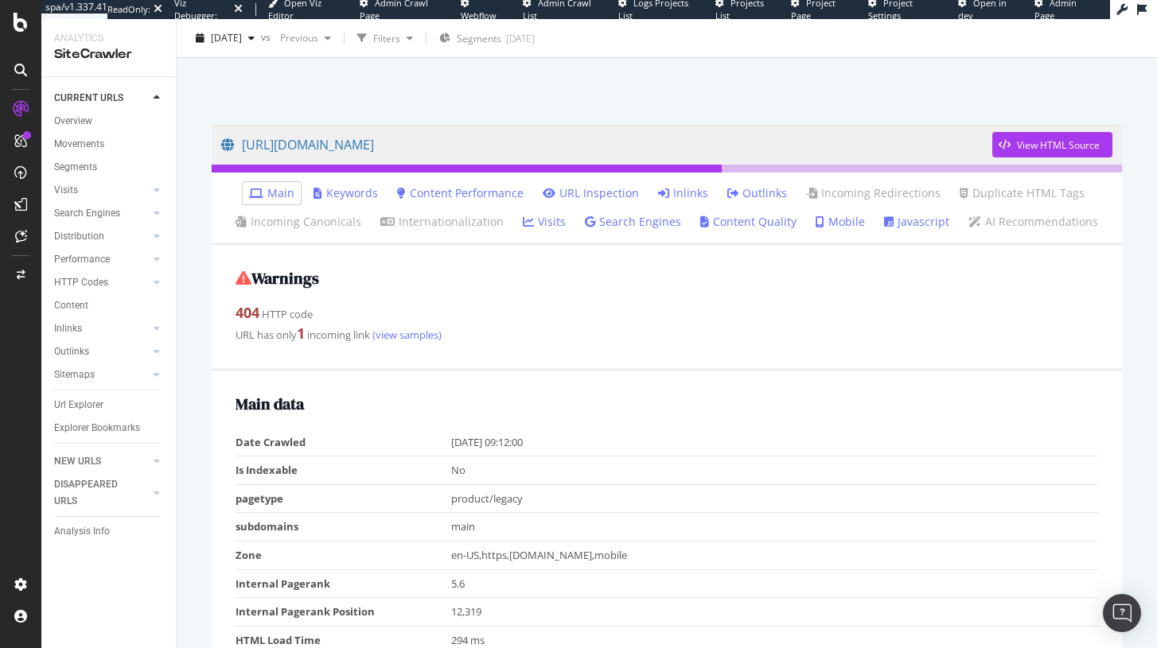
scroll to position [68, 0]
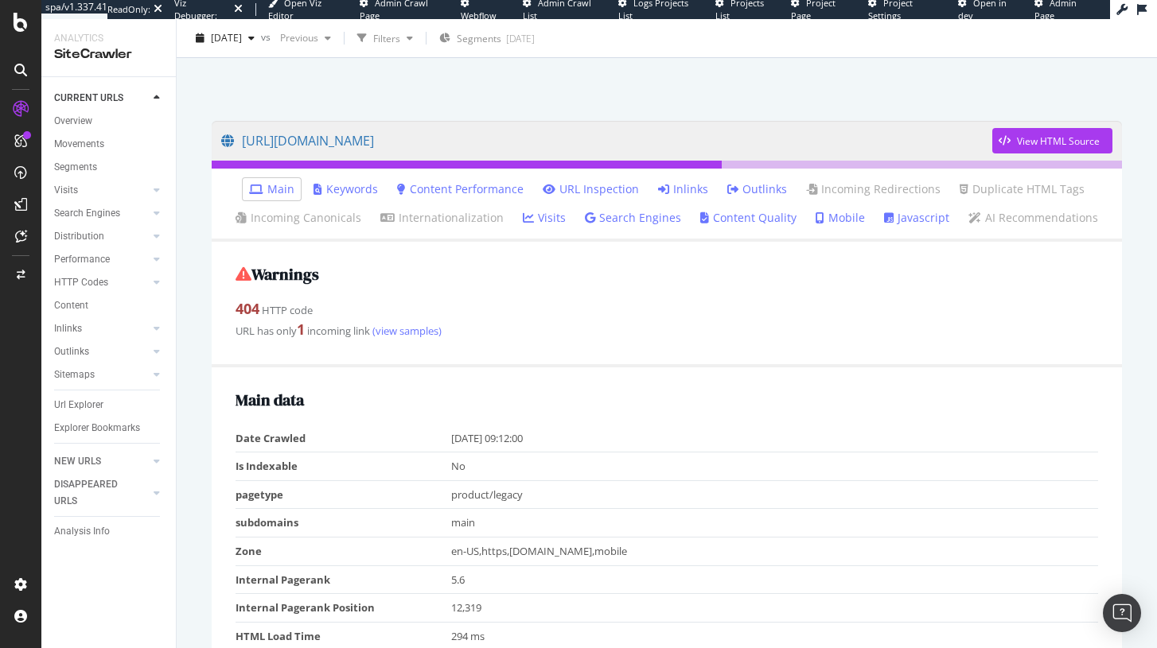
click at [249, 313] on strong "404" at bounding box center [247, 308] width 24 height 19
click at [675, 195] on link "Inlinks" at bounding box center [683, 189] width 50 height 16
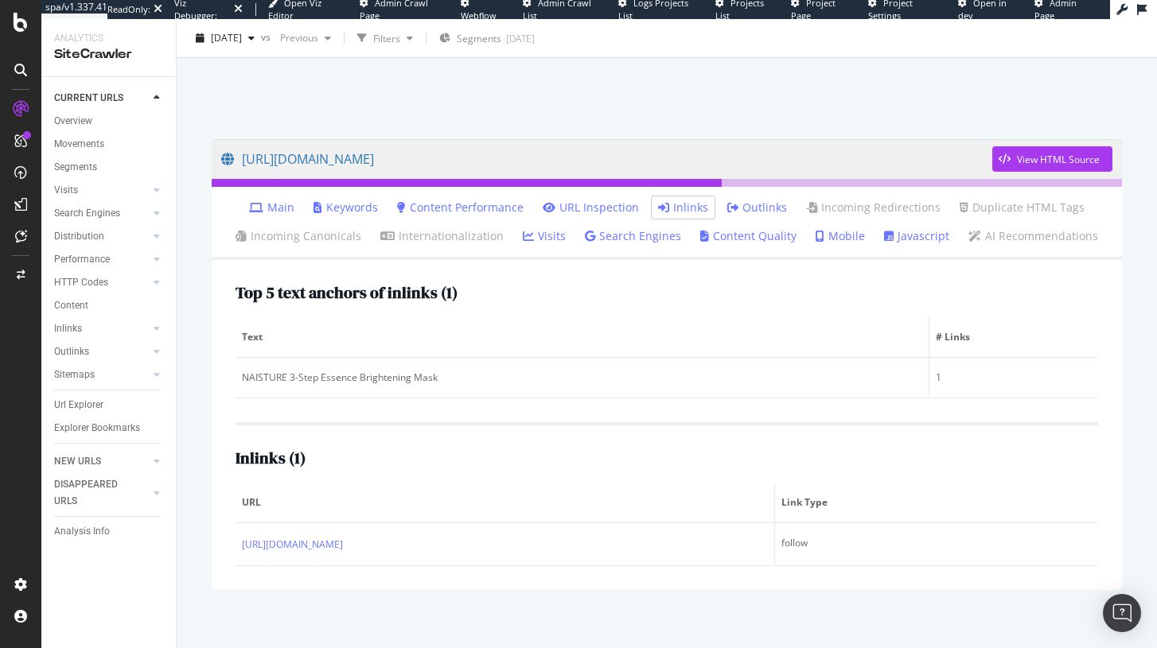
scroll to position [64, 0]
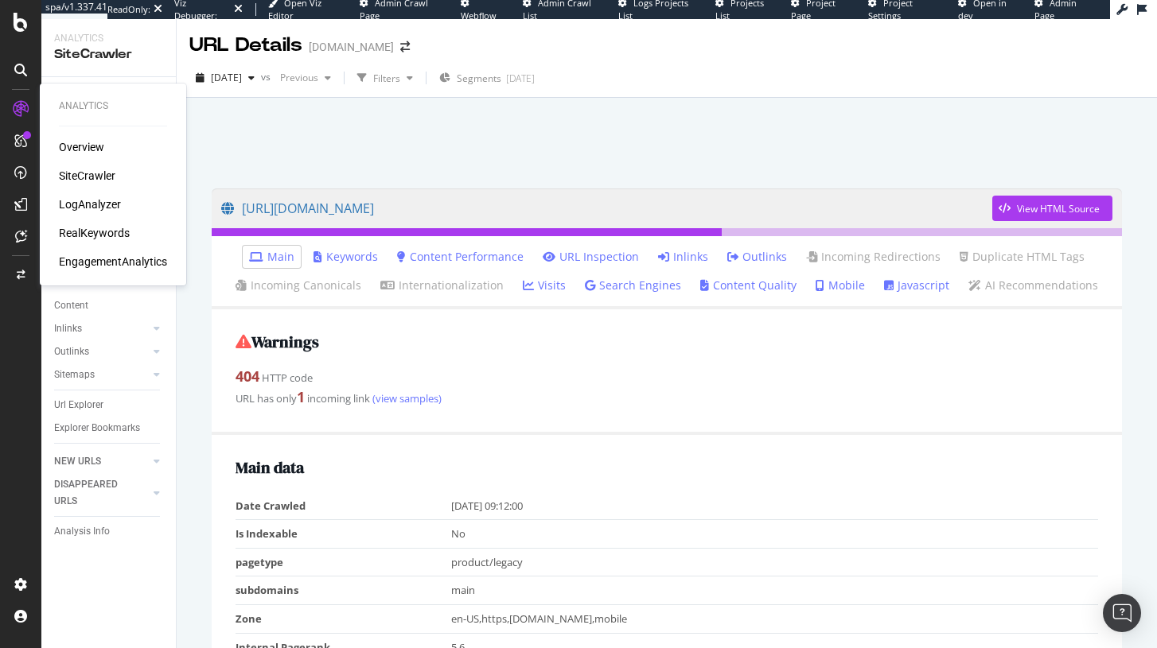
click at [95, 178] on div "SiteCrawler" at bounding box center [87, 176] width 56 height 16
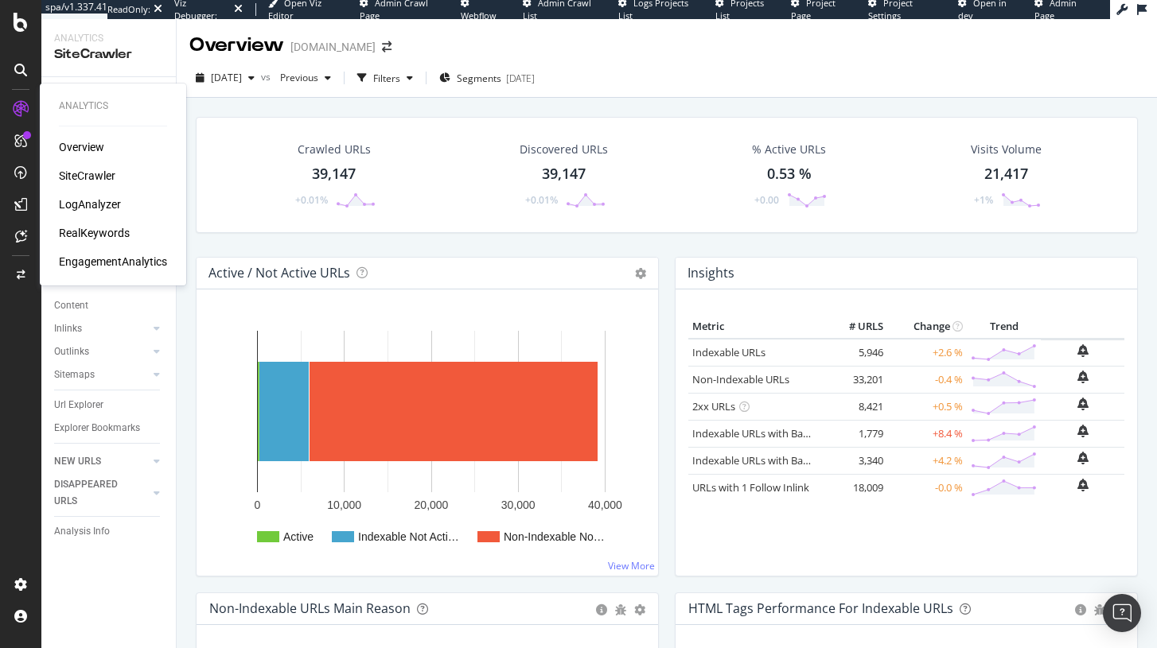
click at [80, 170] on div "SiteCrawler" at bounding box center [87, 176] width 56 height 16
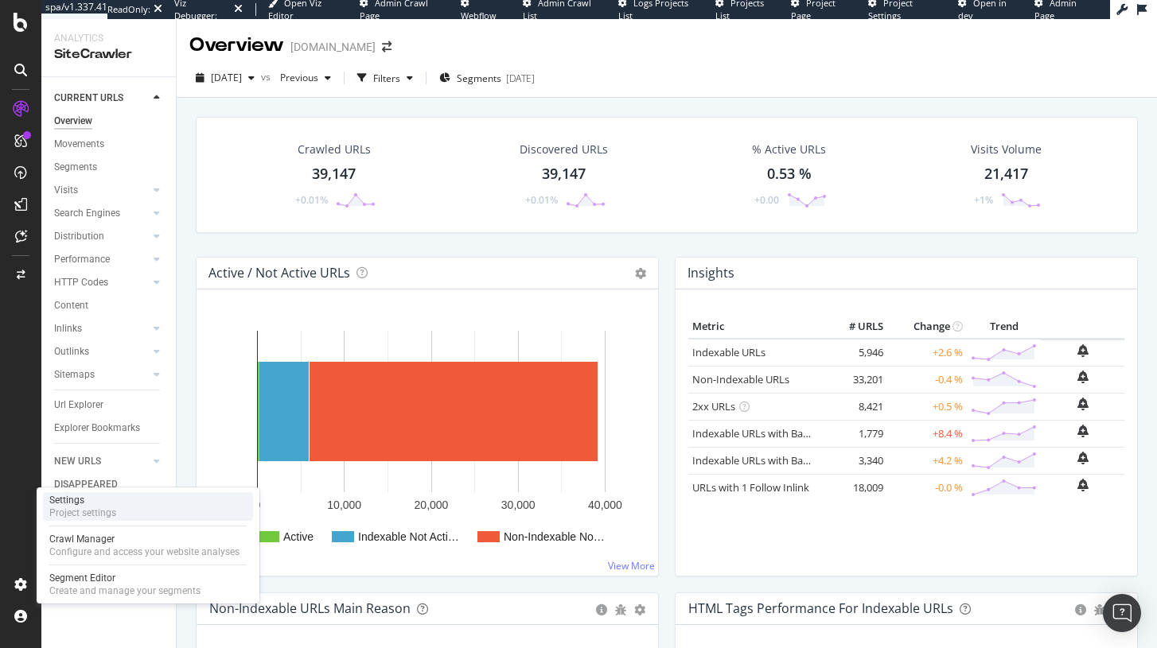
click at [85, 512] on div "Project settings" at bounding box center [82, 513] width 67 height 13
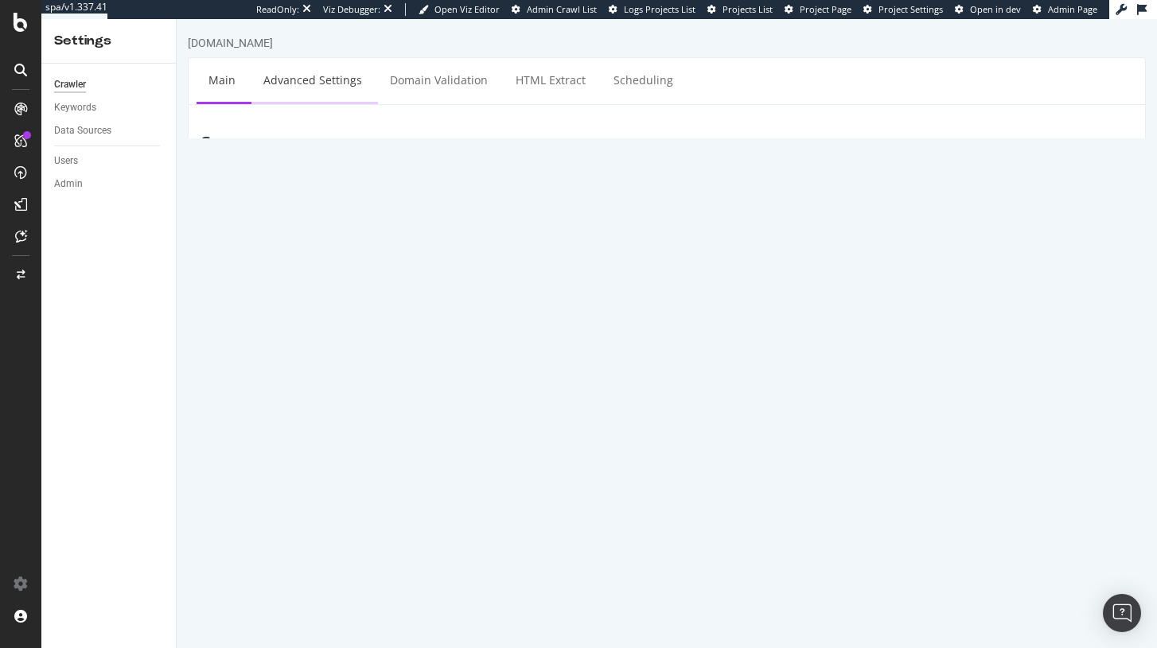
click at [314, 64] on link "Advanced Settings" at bounding box center [312, 80] width 123 height 44
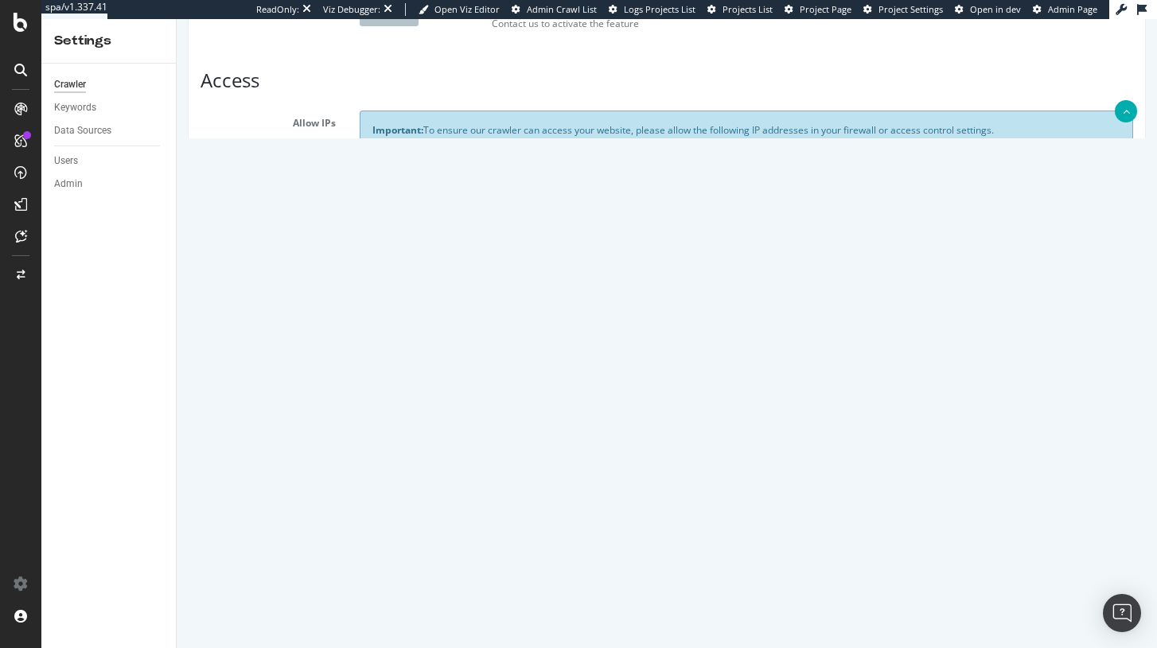
scroll to position [269, 0]
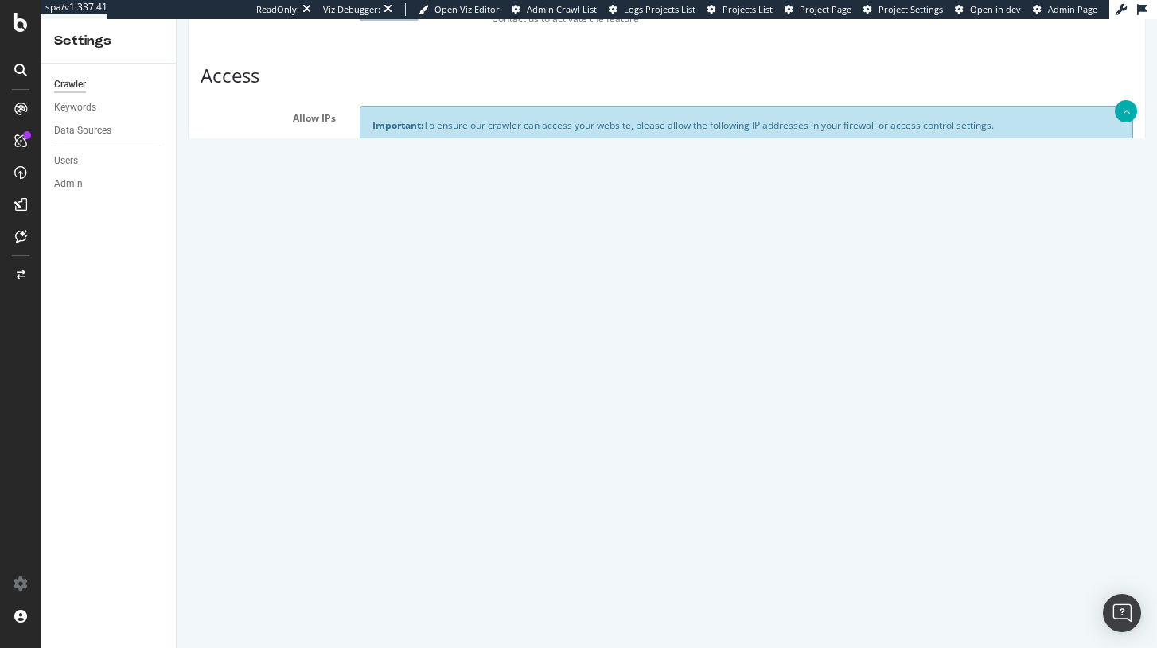
click at [403, 309] on select "Botify Googlebot Chrome Firefox Edge Custom" at bounding box center [417, 295] width 115 height 27
click at [582, 309] on input "Mozilla/5.0 (compatible; botify; [URL][DOMAIN_NAME])" at bounding box center [812, 295] width 641 height 27
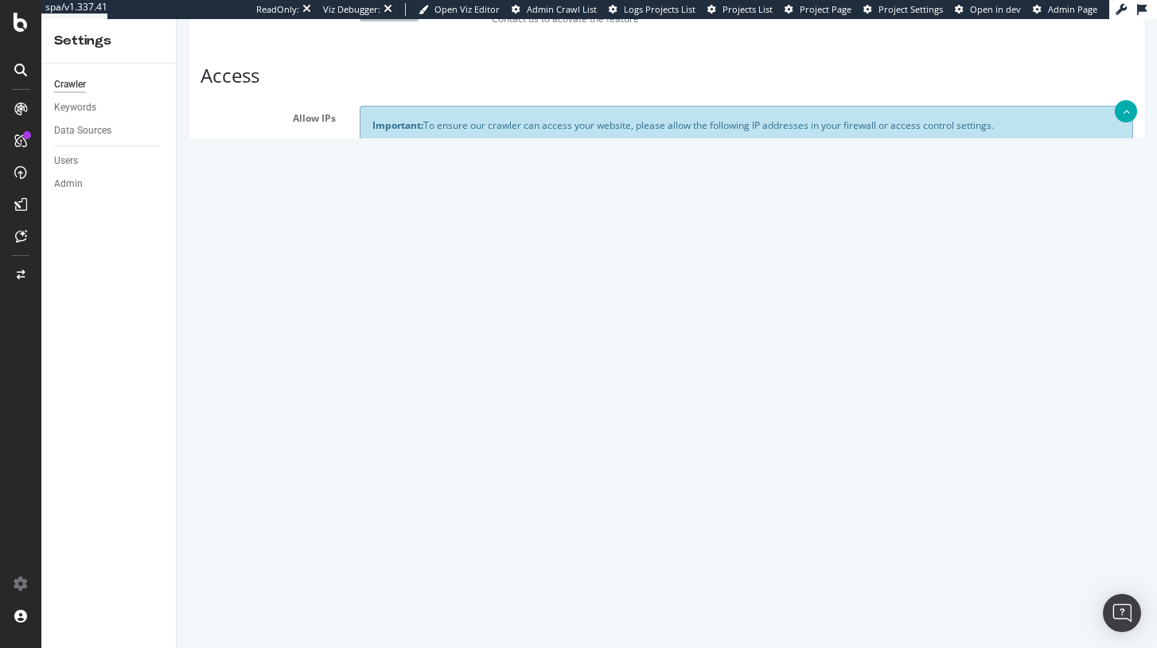
click at [582, 309] on input "Mozilla/5.0 (compatible; botify; [URL][DOMAIN_NAME])" at bounding box center [812, 295] width 641 height 27
click at [395, 309] on select "Botify Googlebot Chrome Firefox Edge Custom" at bounding box center [417, 295] width 115 height 27
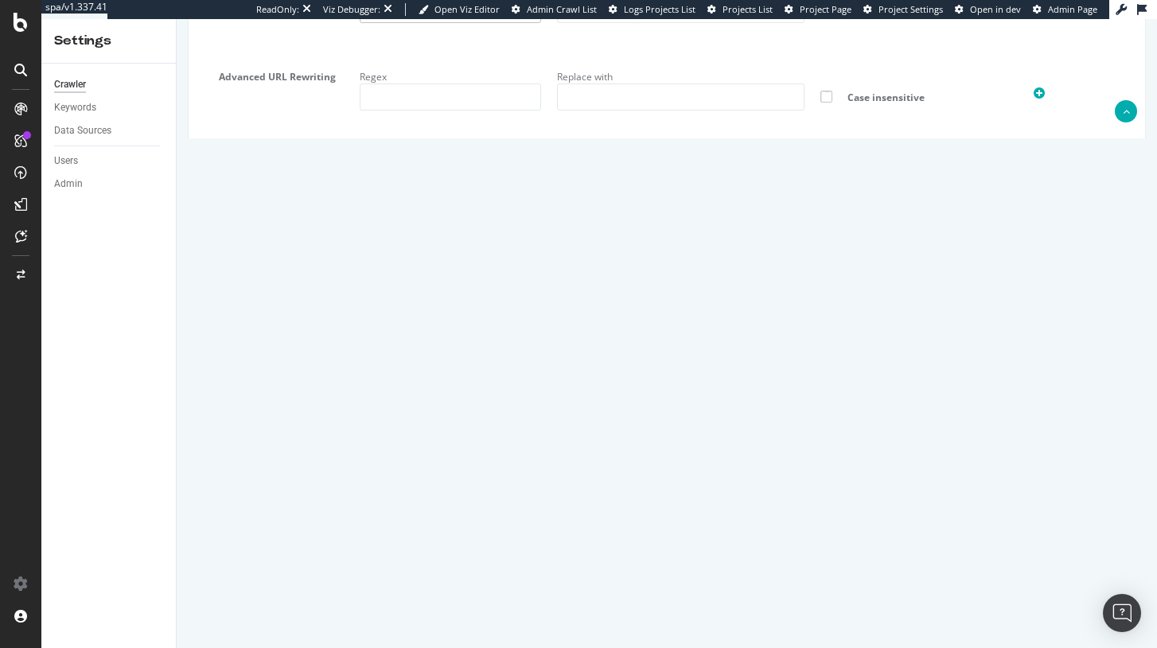
scroll to position [1343, 0]
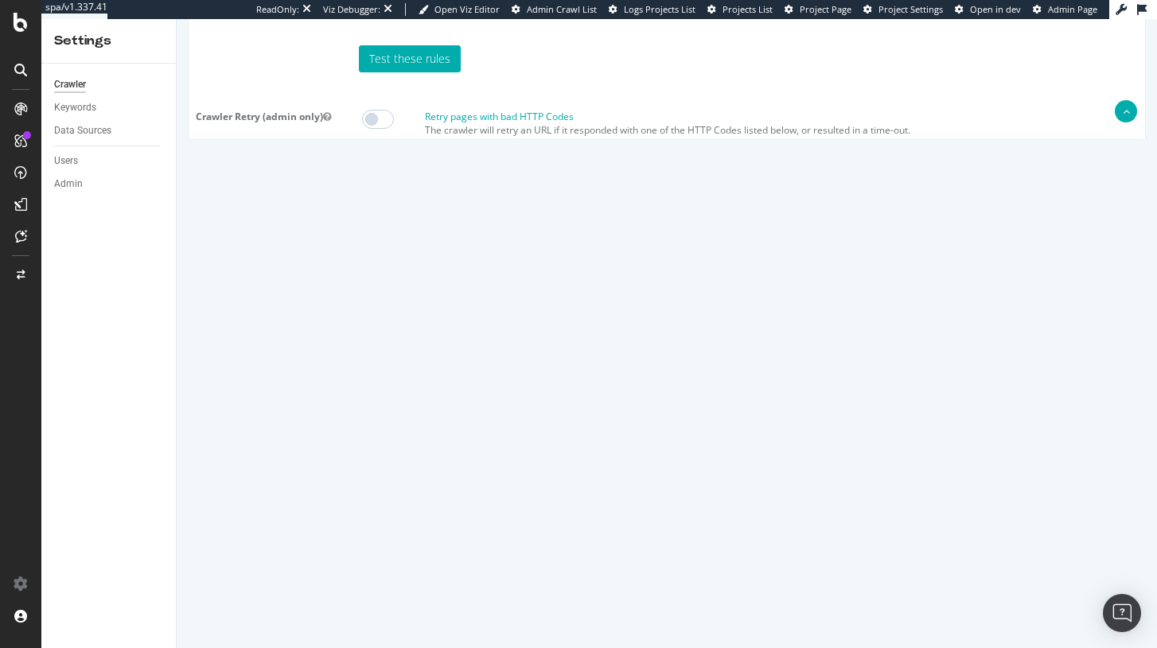
click at [416, 491] on textarea "{ "flags": [ "cube" ], "beta": { "pap_mini_rules": [ "+ *[DOMAIN_NAME]/*", "+ *…" at bounding box center [746, 425] width 773 height 147
click at [470, 490] on textarea "{ "flags": [ "cube" ], "beta": { "pap_mini_rules": [ "+ *[DOMAIN_NAME]/*", "+ *…" at bounding box center [746, 425] width 773 height 147
drag, startPoint x: 484, startPoint y: 488, endPoint x: 375, endPoint y: 469, distance: 111.6
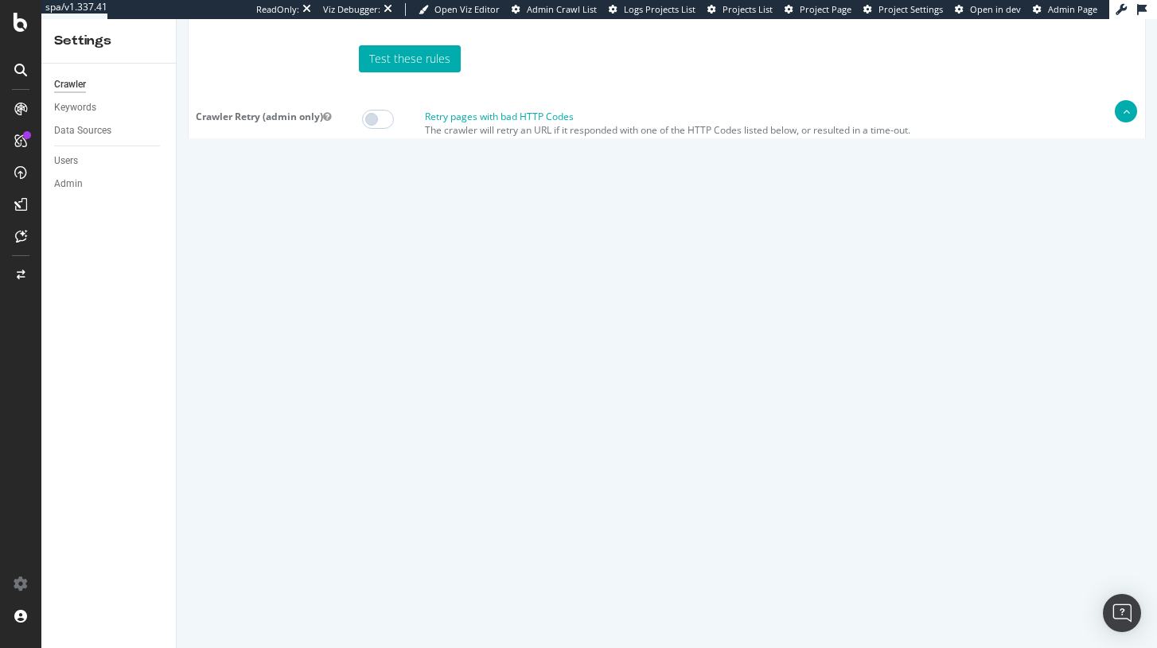
click at [375, 469] on textarea "{ "flags": [ "cube" ], "beta": { "pap_mini_rules": [ "+ *[DOMAIN_NAME]/*", "+ *…" at bounding box center [746, 425] width 773 height 147
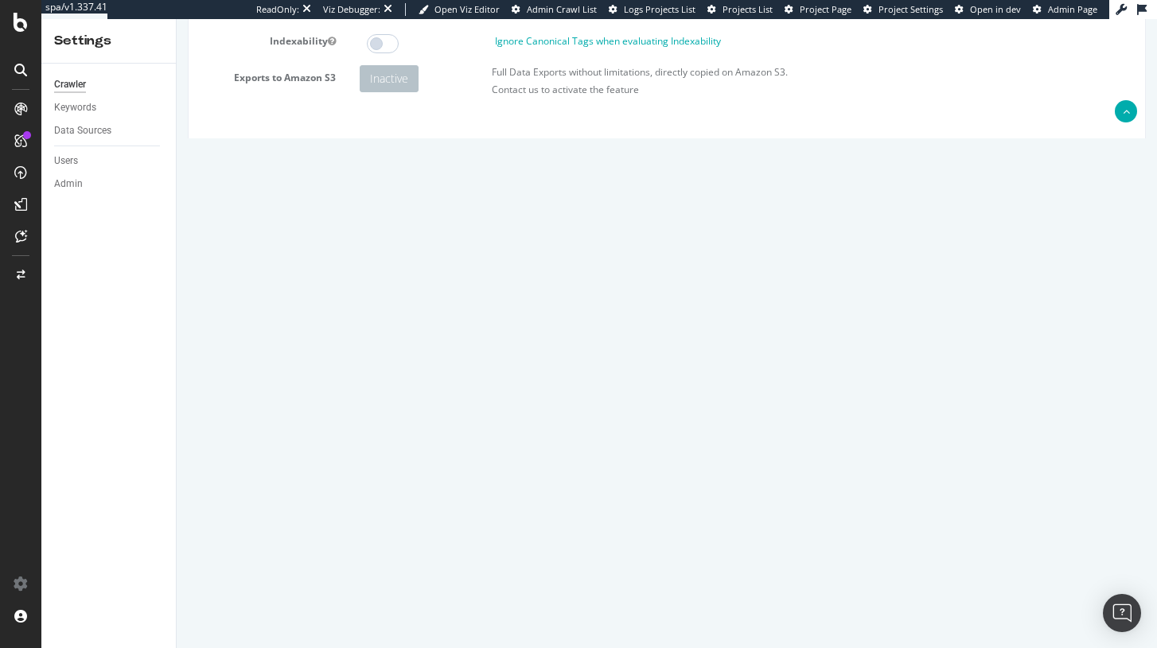
scroll to position [0, 0]
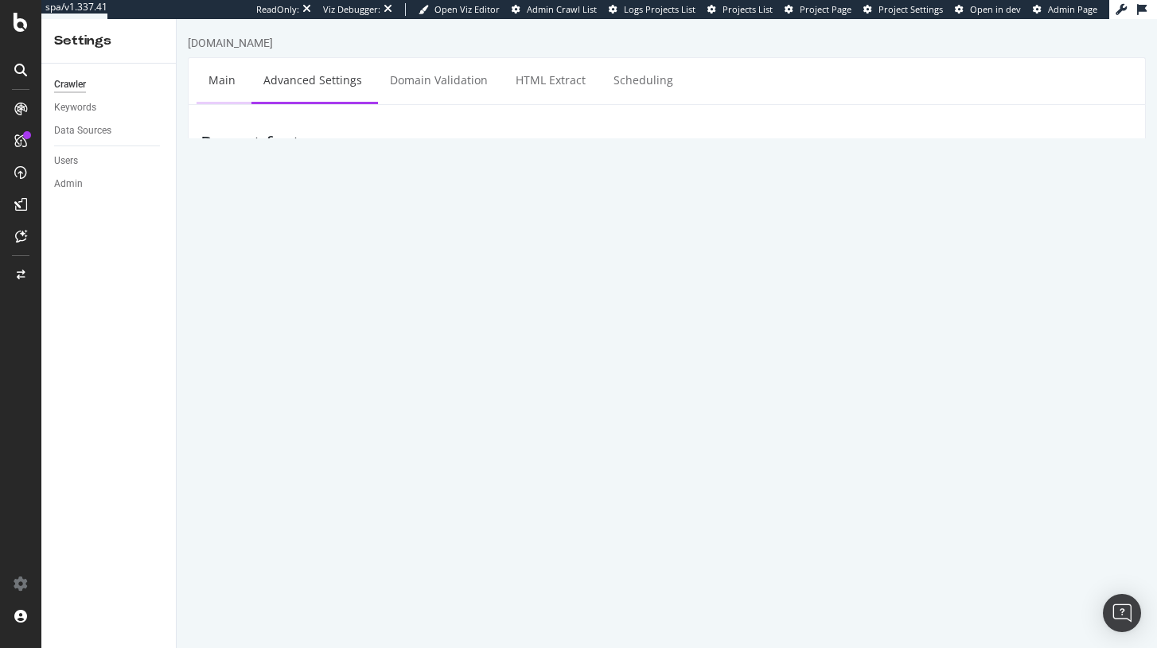
click at [226, 86] on link "Main" at bounding box center [221, 80] width 51 height 44
click at [445, 220] on textarea "[URL][DOMAIN_NAME]" at bounding box center [746, 238] width 773 height 52
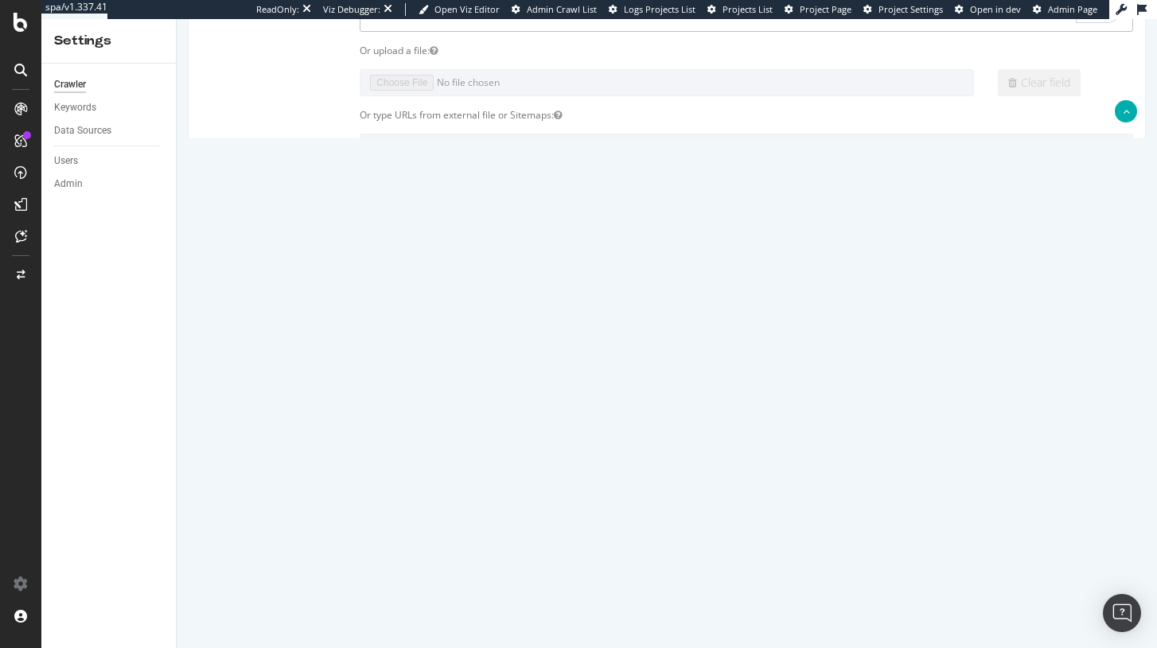
scroll to position [237, 0]
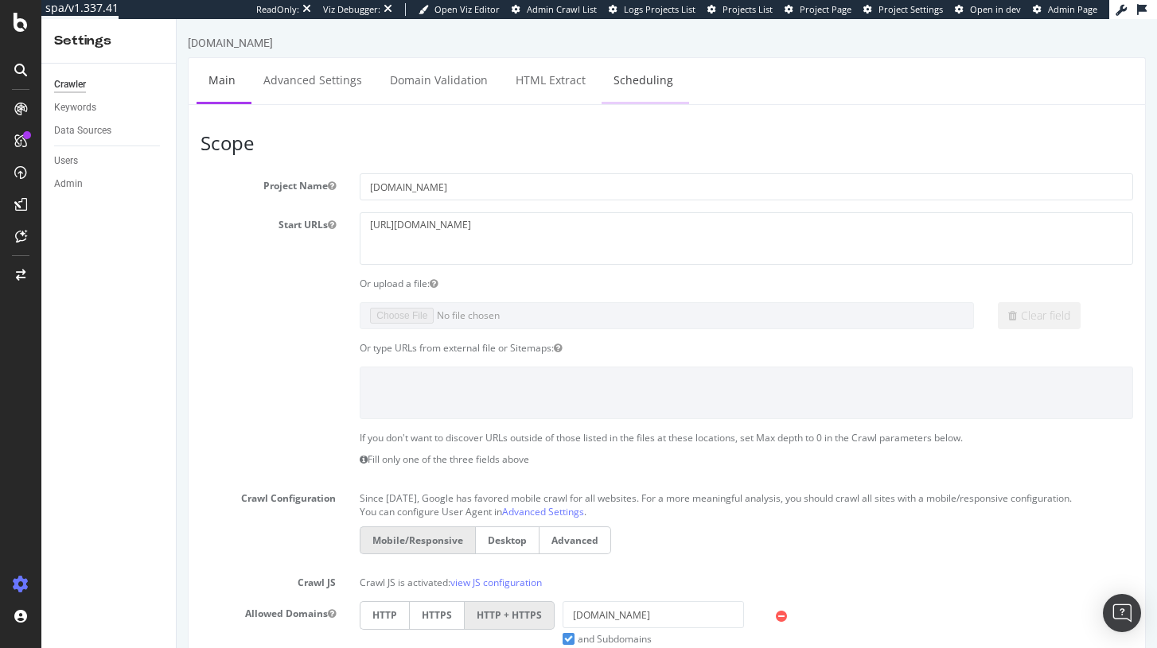
click at [633, 88] on link "Scheduling" at bounding box center [643, 80] width 84 height 44
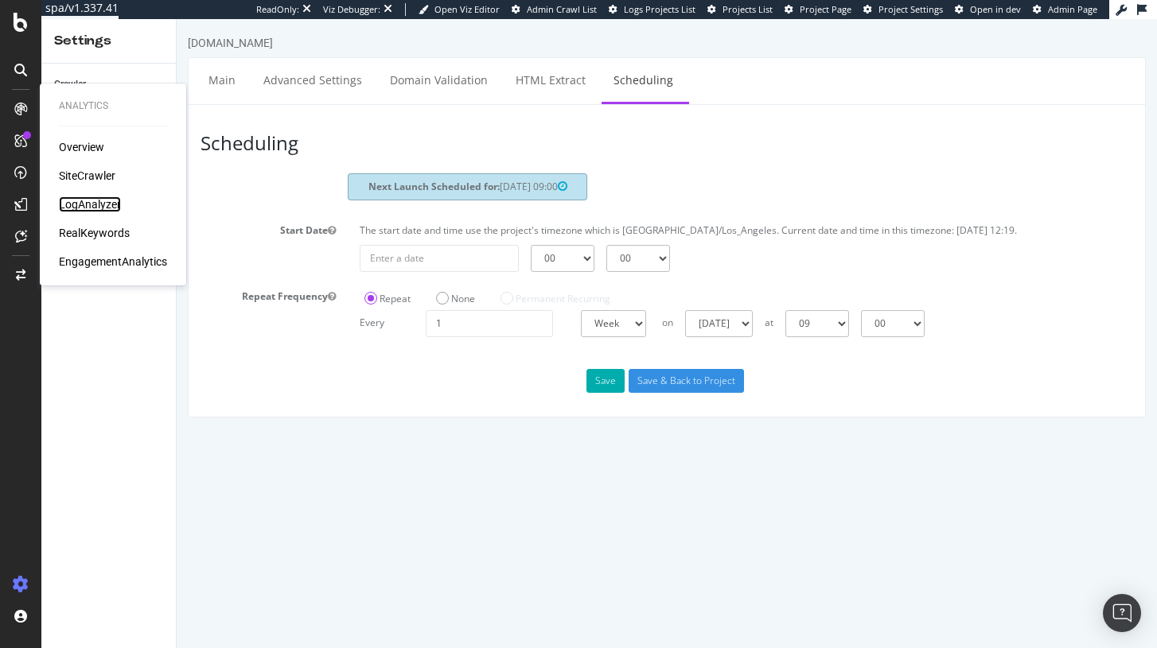
click at [78, 204] on div "LogAnalyzer" at bounding box center [90, 204] width 62 height 16
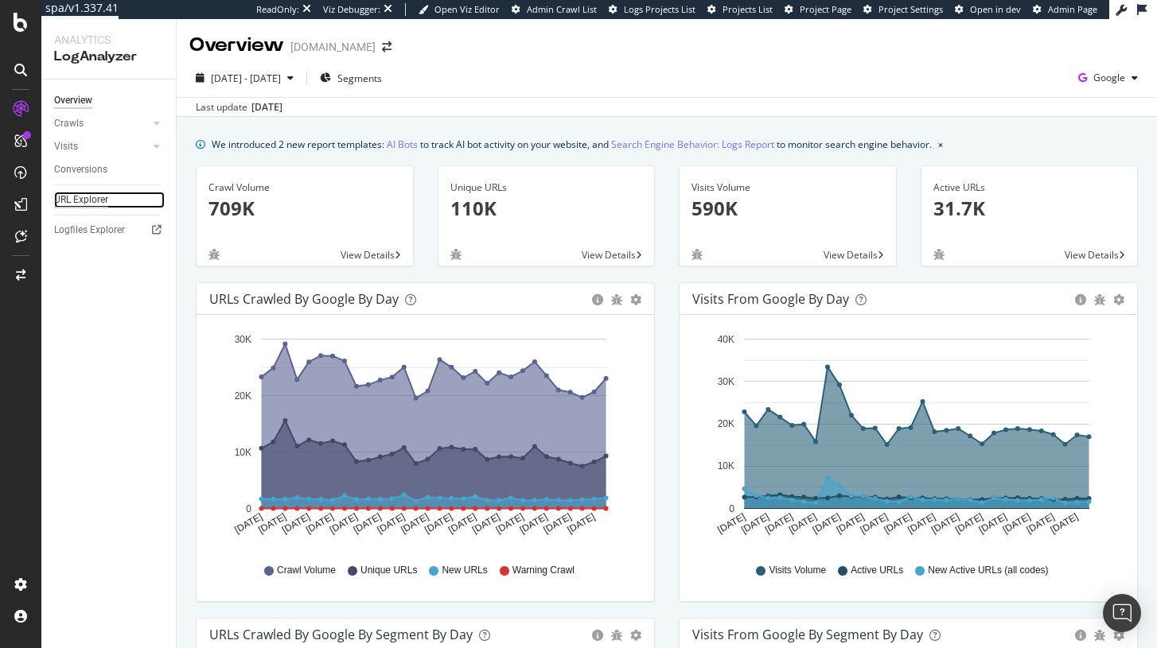
click at [95, 197] on div "URL Explorer" at bounding box center [81, 200] width 54 height 17
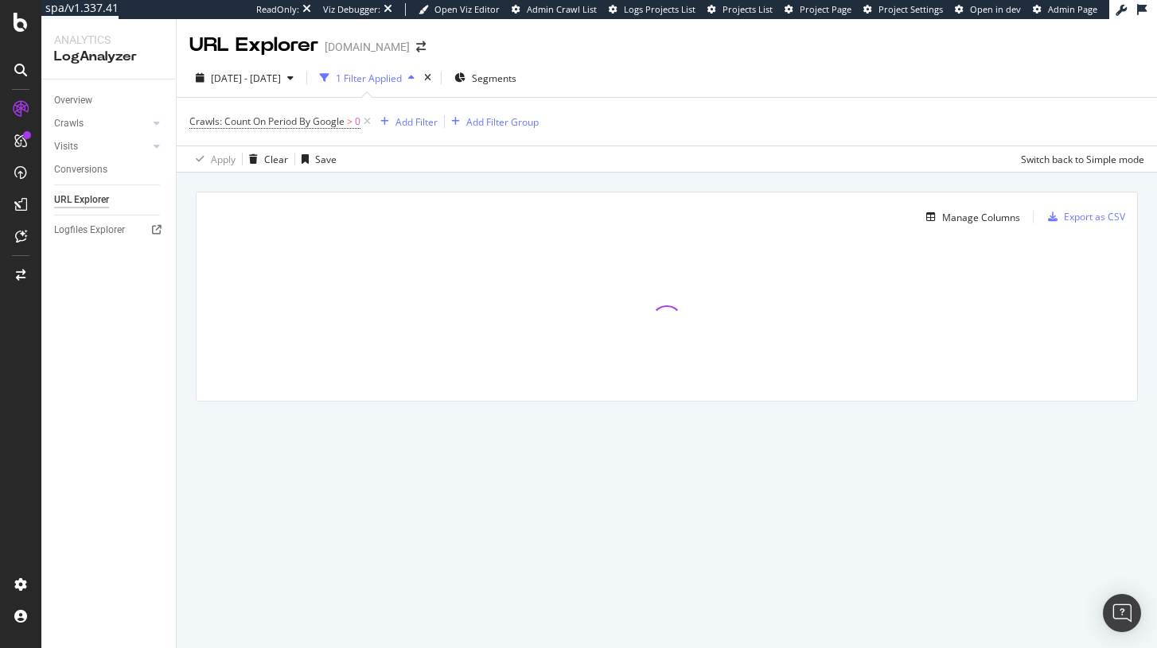
click at [399, 72] on div "1 Filter Applied" at bounding box center [369, 79] width 66 height 14
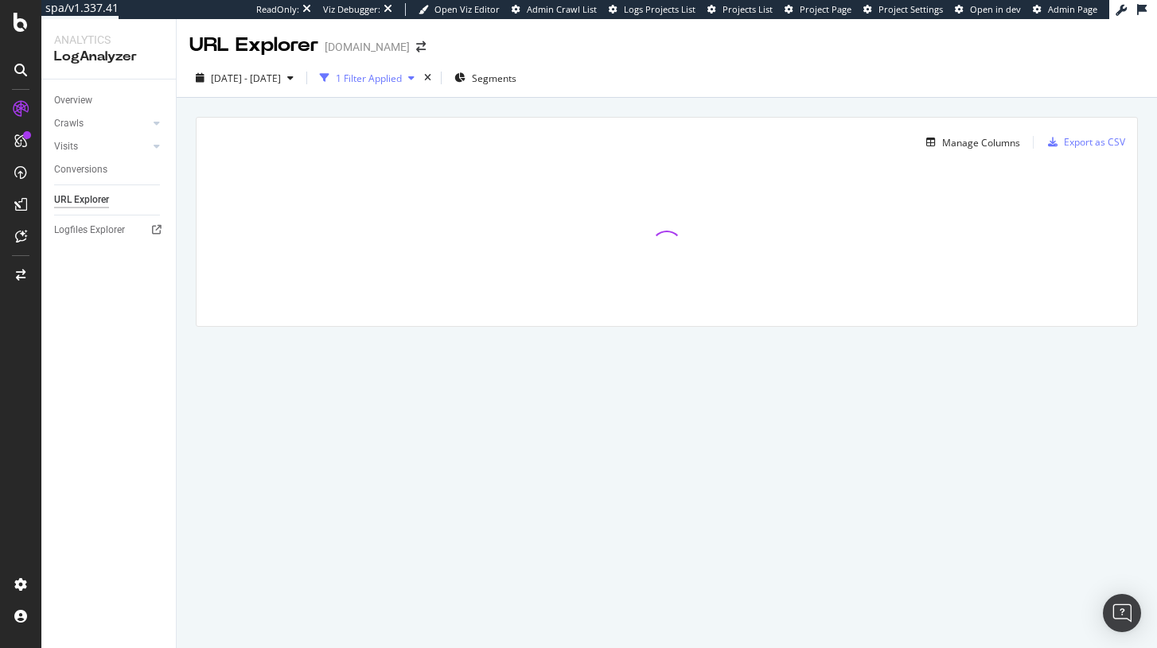
click at [402, 81] on div "1 Filter Applied" at bounding box center [369, 79] width 66 height 14
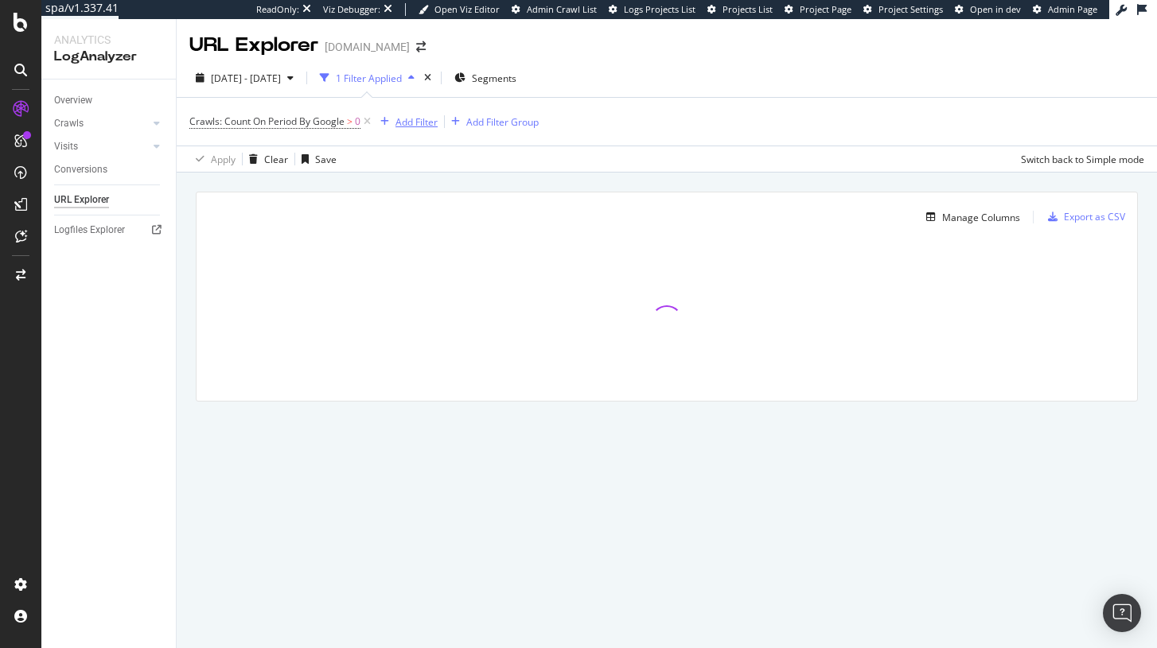
click at [421, 128] on div "Add Filter" at bounding box center [416, 122] width 42 height 14
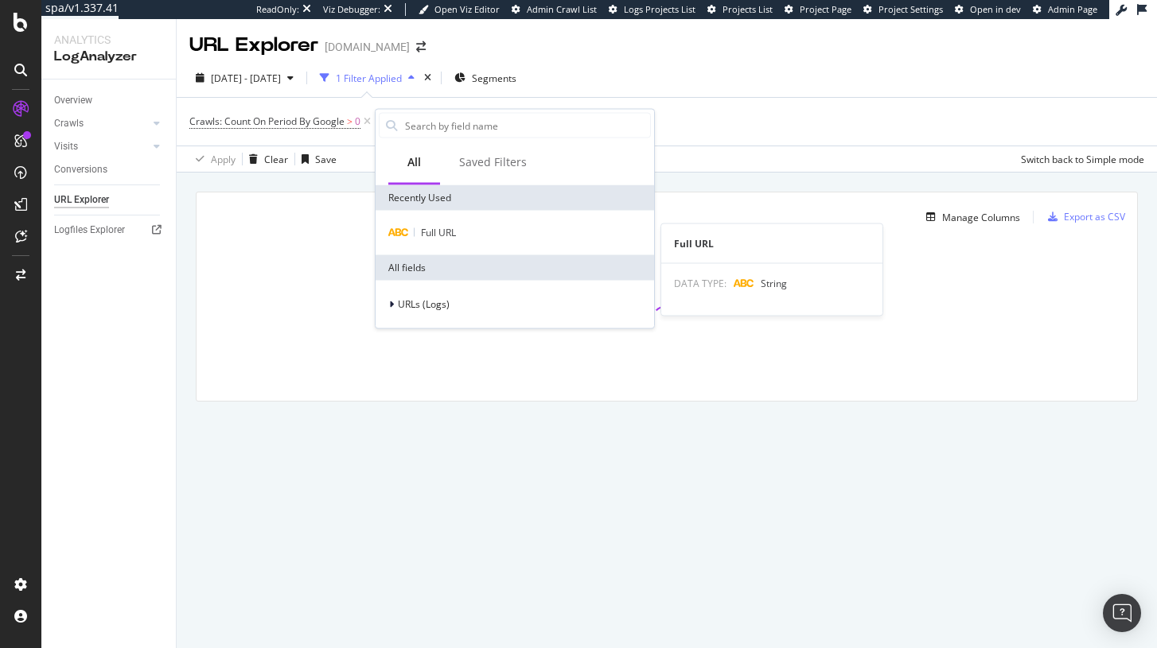
click at [476, 243] on div "Full URL Full URL DATA TYPE: String" at bounding box center [514, 233] width 278 height 45
click at [476, 233] on div "Full URL" at bounding box center [515, 233] width 272 height 19
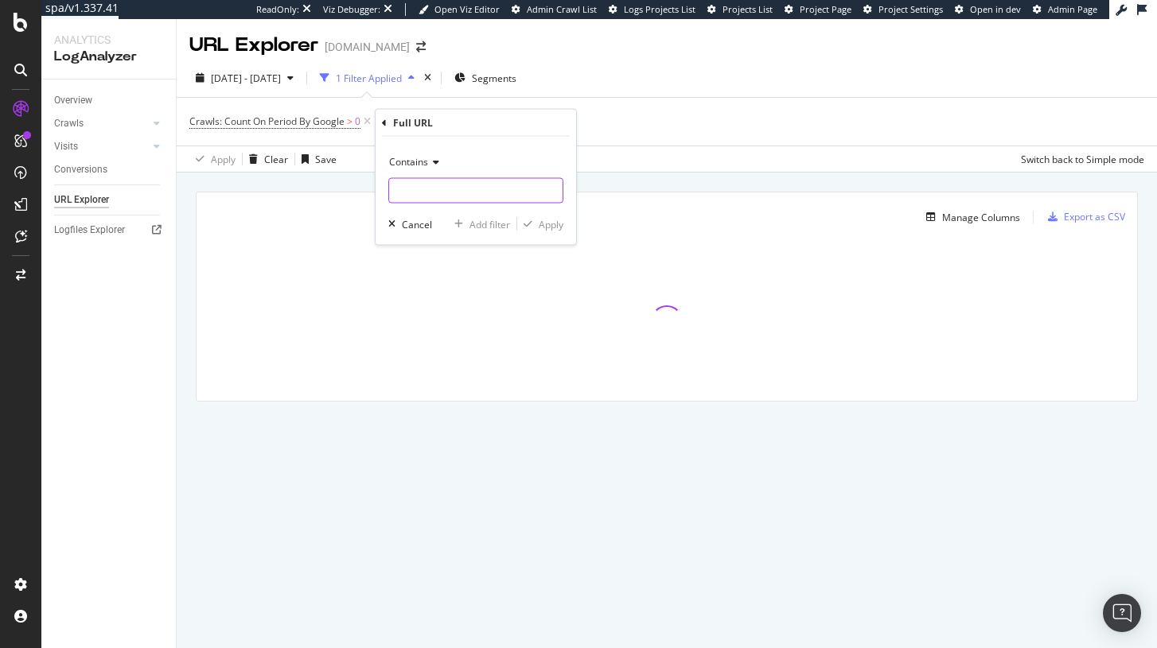
click at [409, 182] on input "text" at bounding box center [475, 190] width 173 height 25
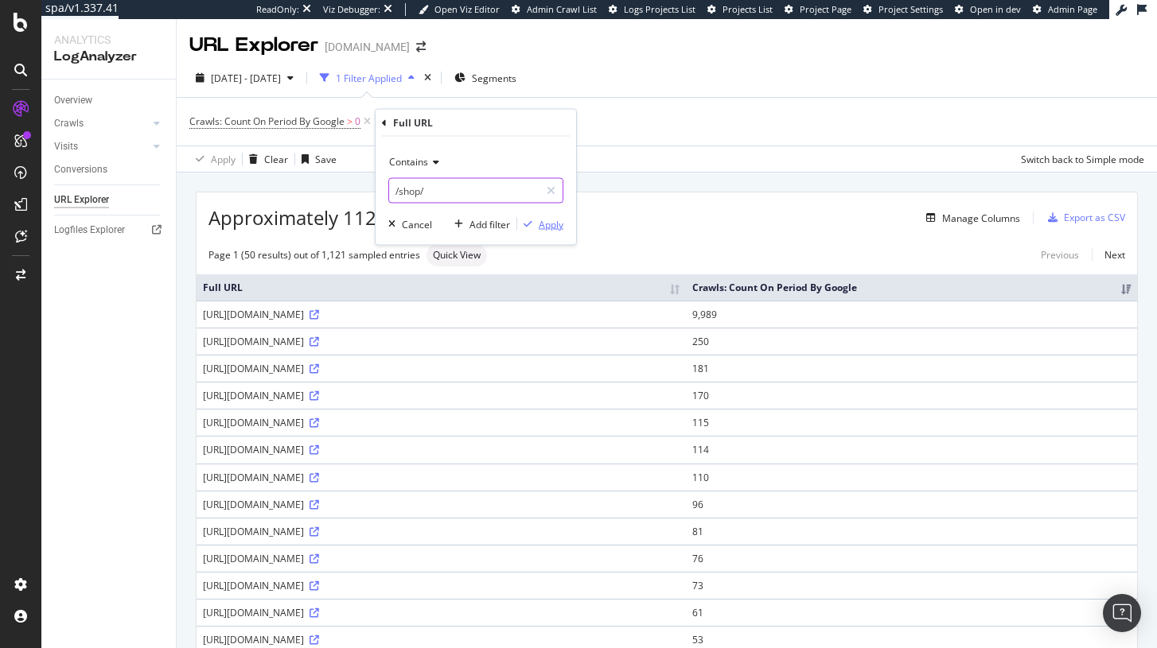
type input "/shop/"
click at [556, 220] on div "Apply" at bounding box center [551, 224] width 25 height 14
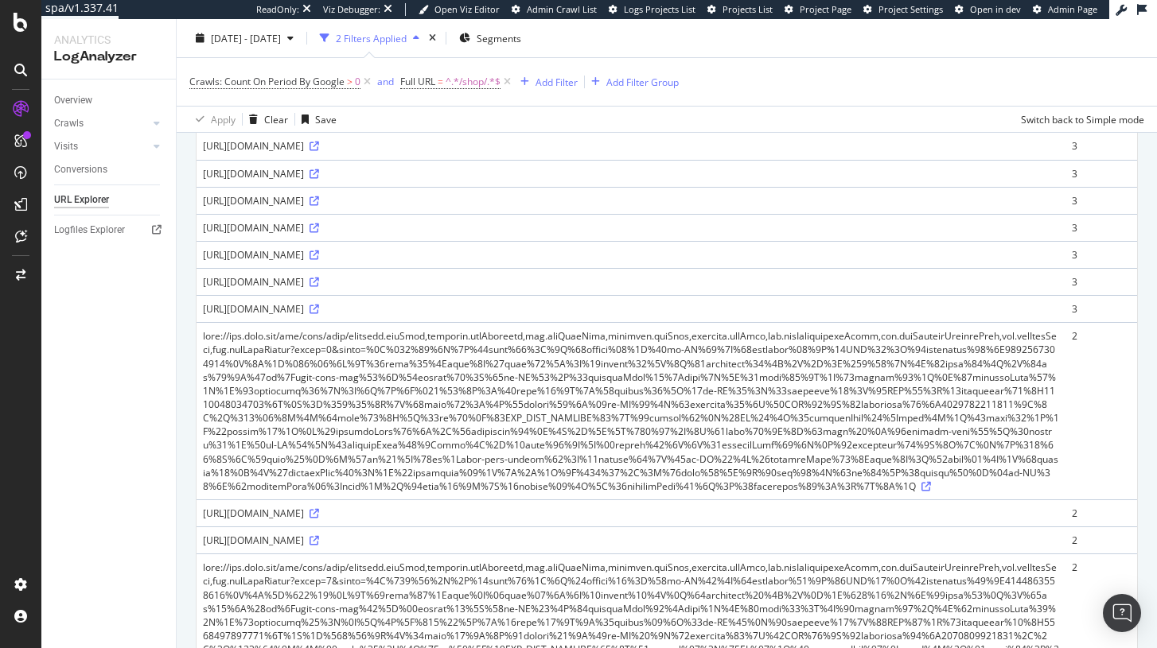
scroll to position [506, 0]
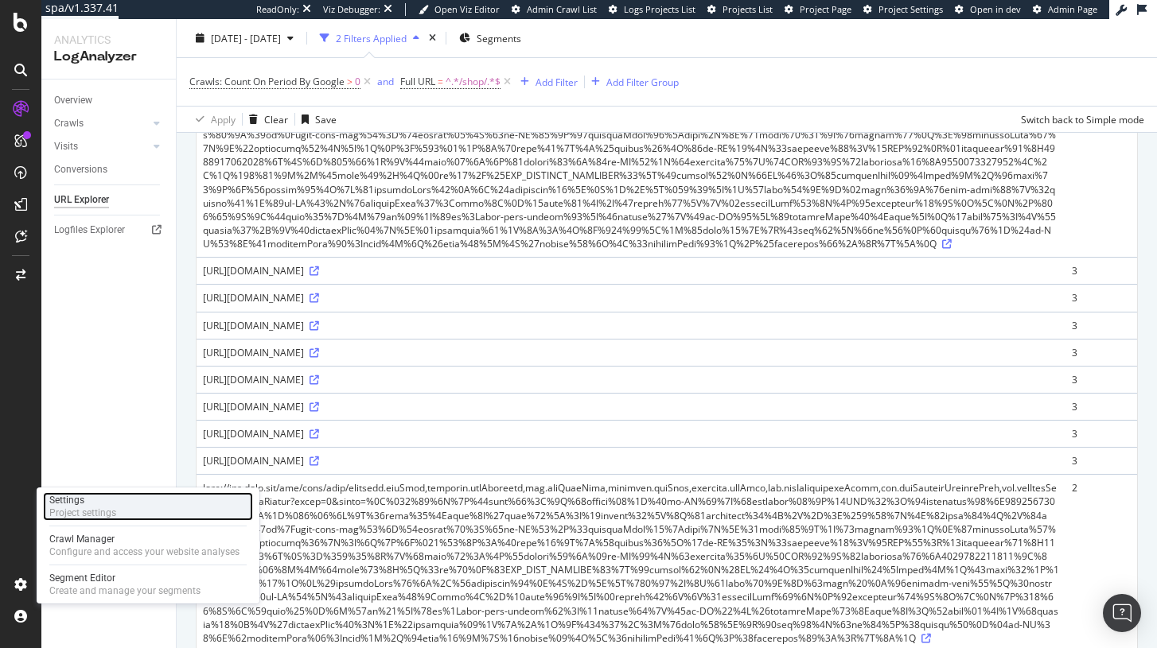
click at [103, 513] on div "Project settings" at bounding box center [82, 513] width 67 height 13
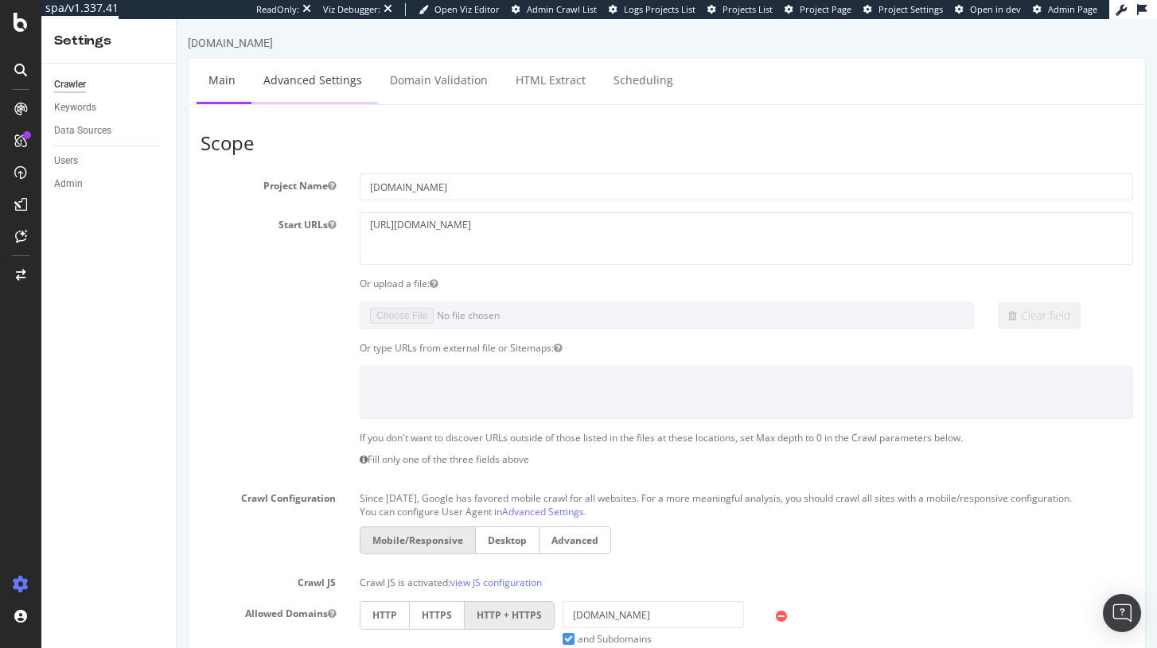
click at [329, 92] on link "Advanced Settings" at bounding box center [312, 80] width 123 height 44
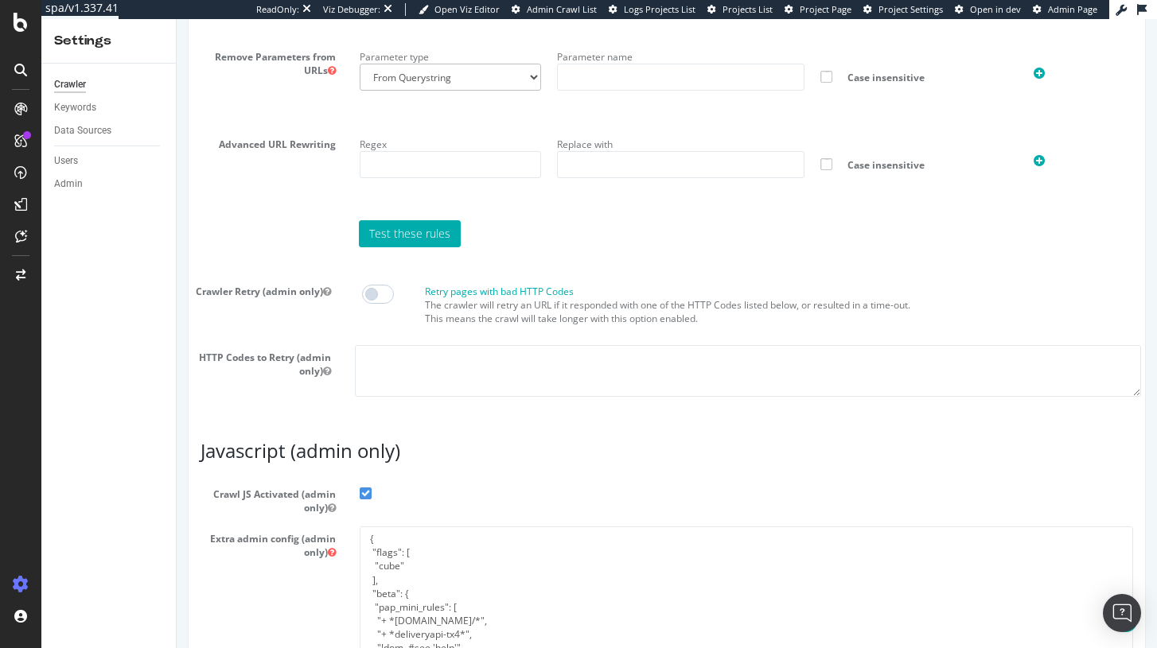
scroll to position [1282, 0]
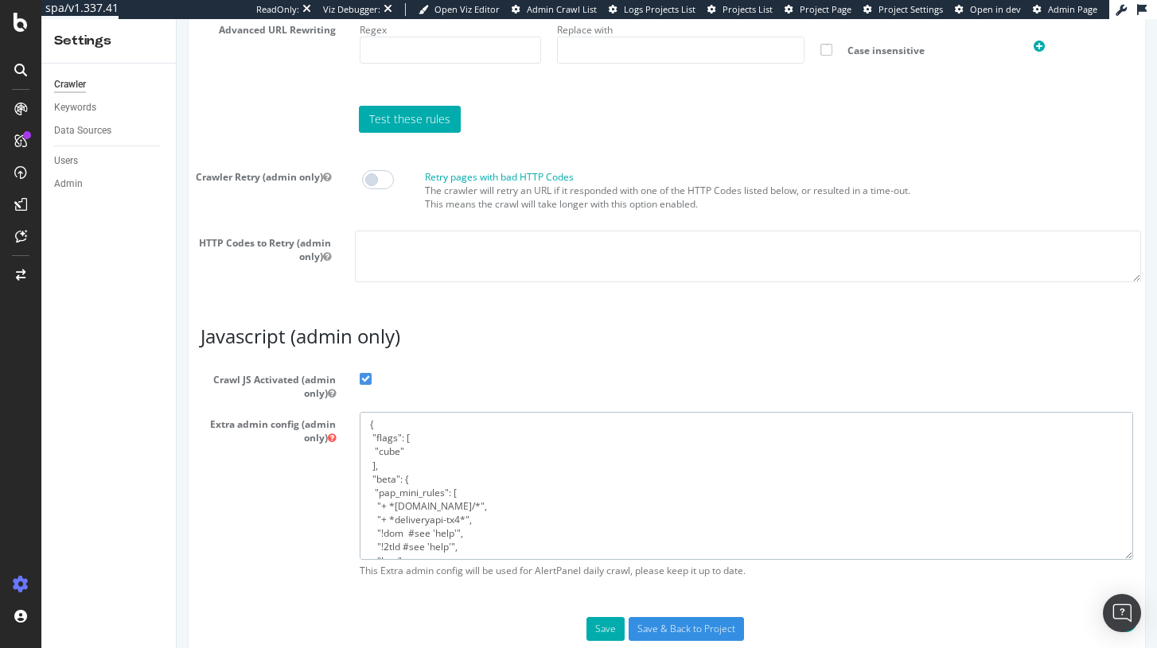
drag, startPoint x: 466, startPoint y: 547, endPoint x: 405, endPoint y: 545, distance: 61.3
click at [405, 545] on textarea "{ "flags": [ "cube" ], "beta": { "pap_mini_rules": [ "+ *[DOMAIN_NAME]/*", "+ *…" at bounding box center [746, 485] width 773 height 147
click at [460, 545] on textarea "{ "flags": [ "cube" ], "beta": { "pap_mini_rules": [ "+ *[DOMAIN_NAME]/*", "+ *…" at bounding box center [746, 485] width 773 height 147
drag, startPoint x: 469, startPoint y: 545, endPoint x: 437, endPoint y: 546, distance: 31.8
click at [437, 546] on textarea "{ "flags": [ "cube" ], "beta": { "pap_mini_rules": [ "+ *[DOMAIN_NAME]/*", "+ *…" at bounding box center [746, 485] width 773 height 147
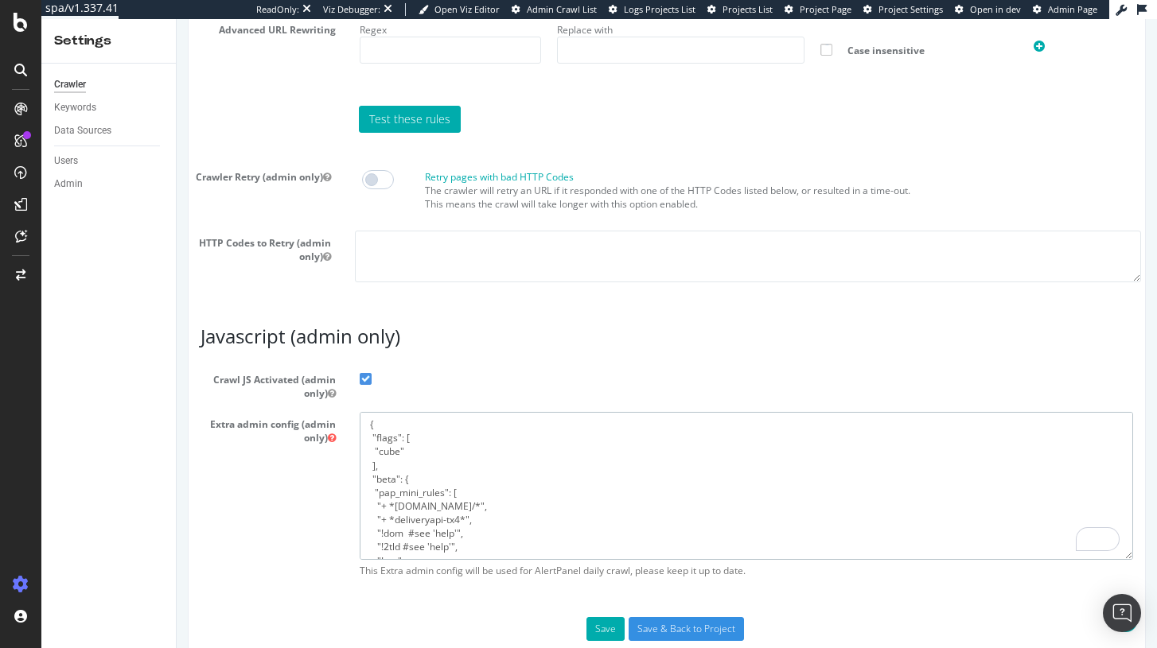
click at [437, 546] on textarea "{ "flags": [ "cube" ], "beta": { "pap_mini_rules": [ "+ *[DOMAIN_NAME]/*", "+ *…" at bounding box center [746, 485] width 773 height 147
drag, startPoint x: 464, startPoint y: 546, endPoint x: 389, endPoint y: 543, distance: 74.9
click at [389, 543] on textarea "{ "flags": [ "cube" ], "beta": { "pap_mini_rules": [ "+ *[DOMAIN_NAME]/*", "+ *…" at bounding box center [746, 485] width 773 height 147
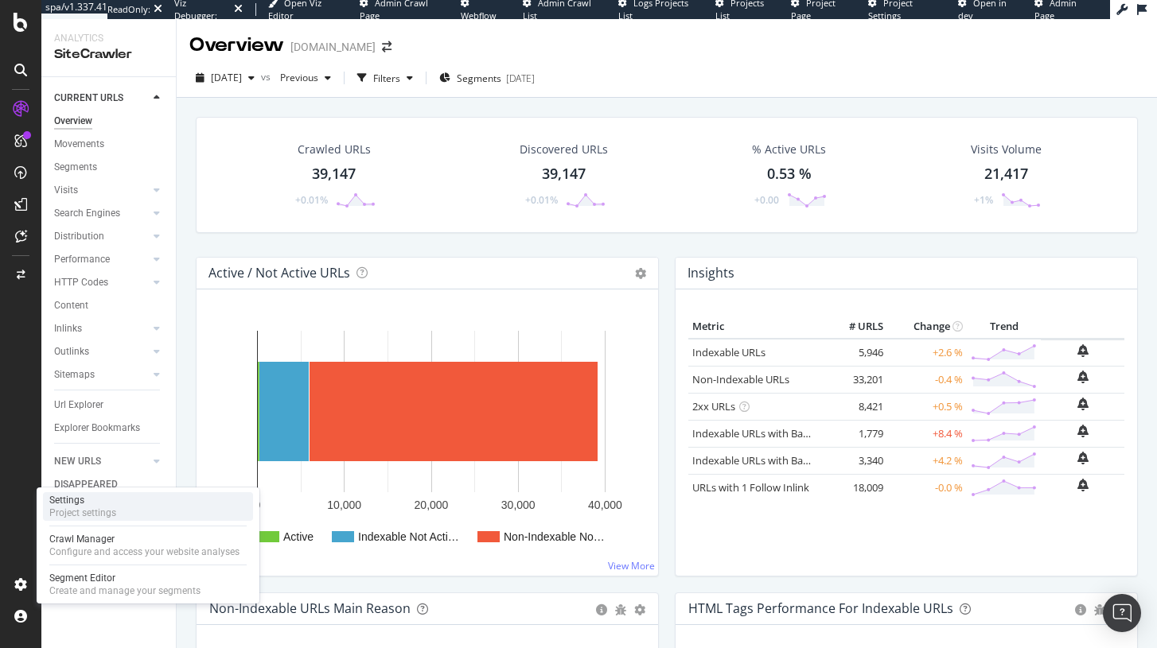
click at [99, 508] on div "Project settings" at bounding box center [82, 513] width 67 height 13
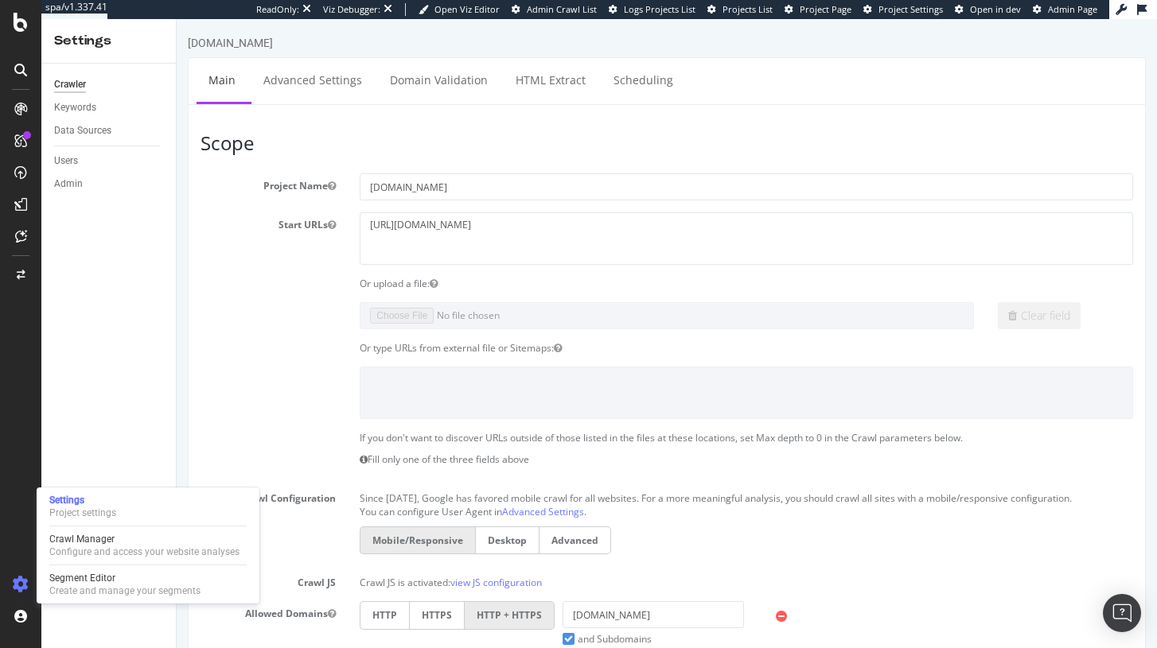
click at [292, 52] on div "[DOMAIN_NAME]" at bounding box center [667, 46] width 958 height 22
click at [292, 82] on link "Advanced Settings" at bounding box center [312, 80] width 123 height 44
